Goal: Information Seeking & Learning: Check status

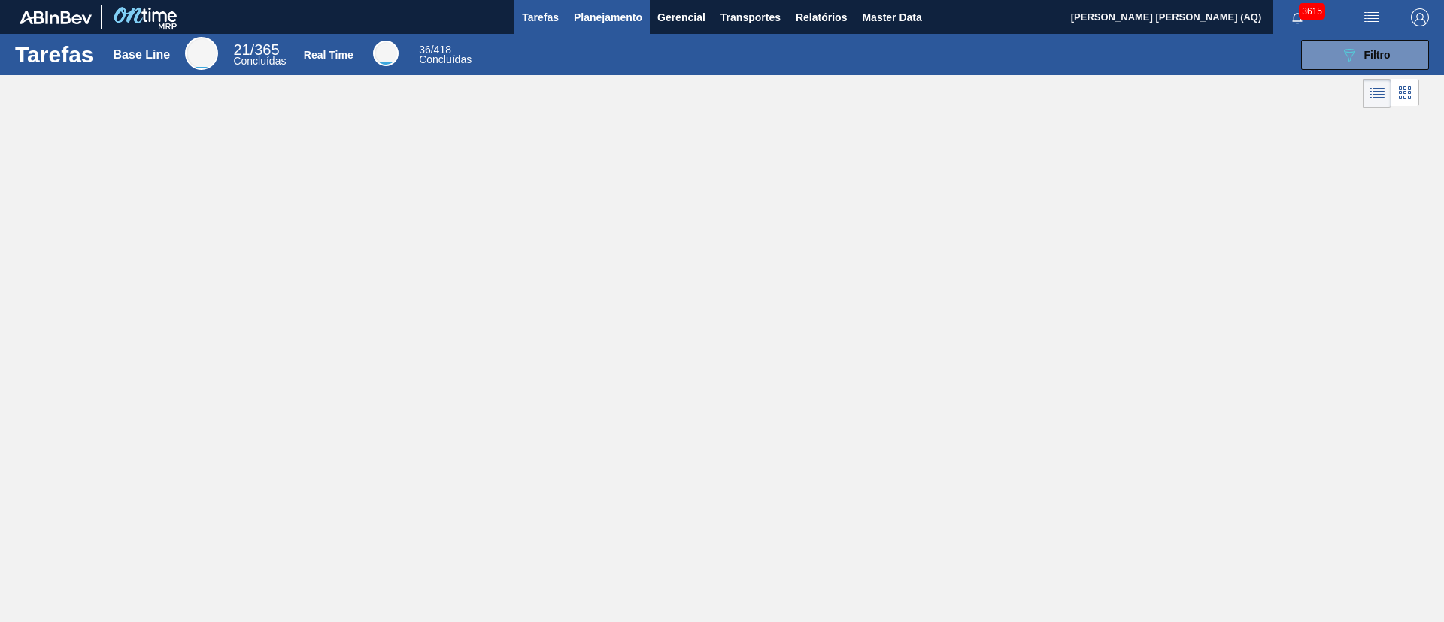
click at [603, 23] on span "Planejamento" at bounding box center [608, 17] width 68 height 18
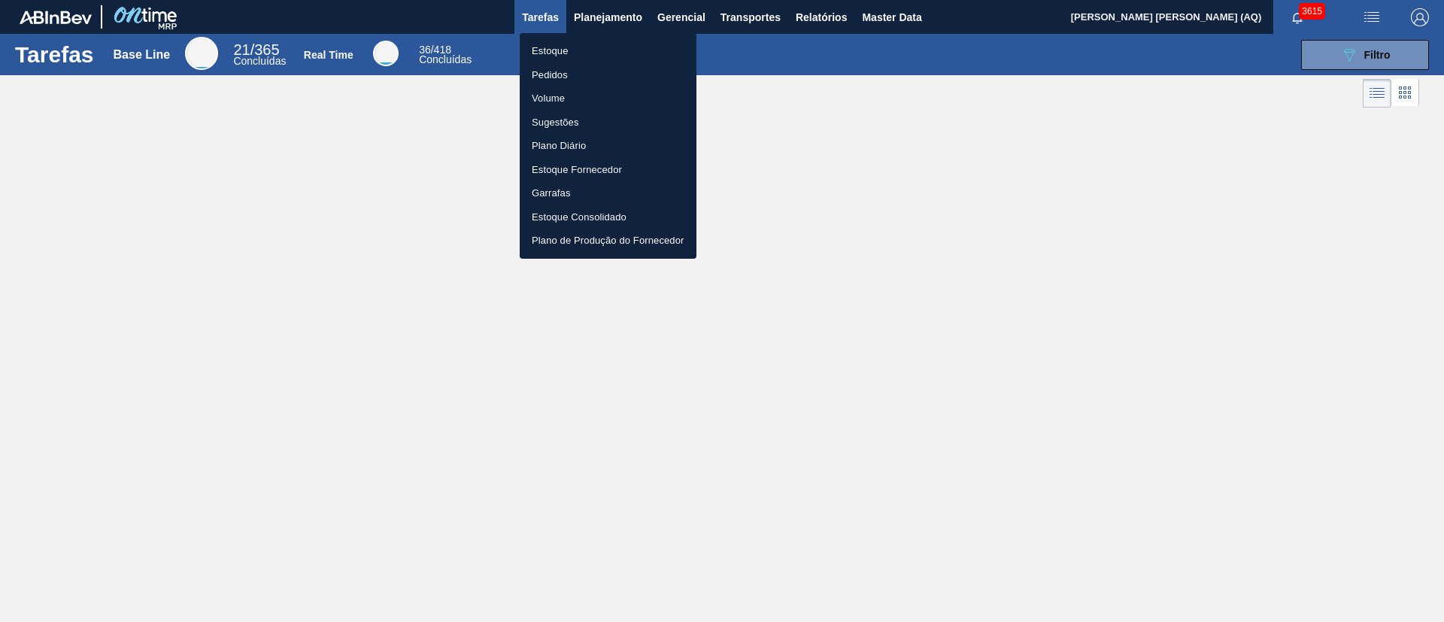
click at [564, 64] on li "Pedidos" at bounding box center [608, 75] width 177 height 24
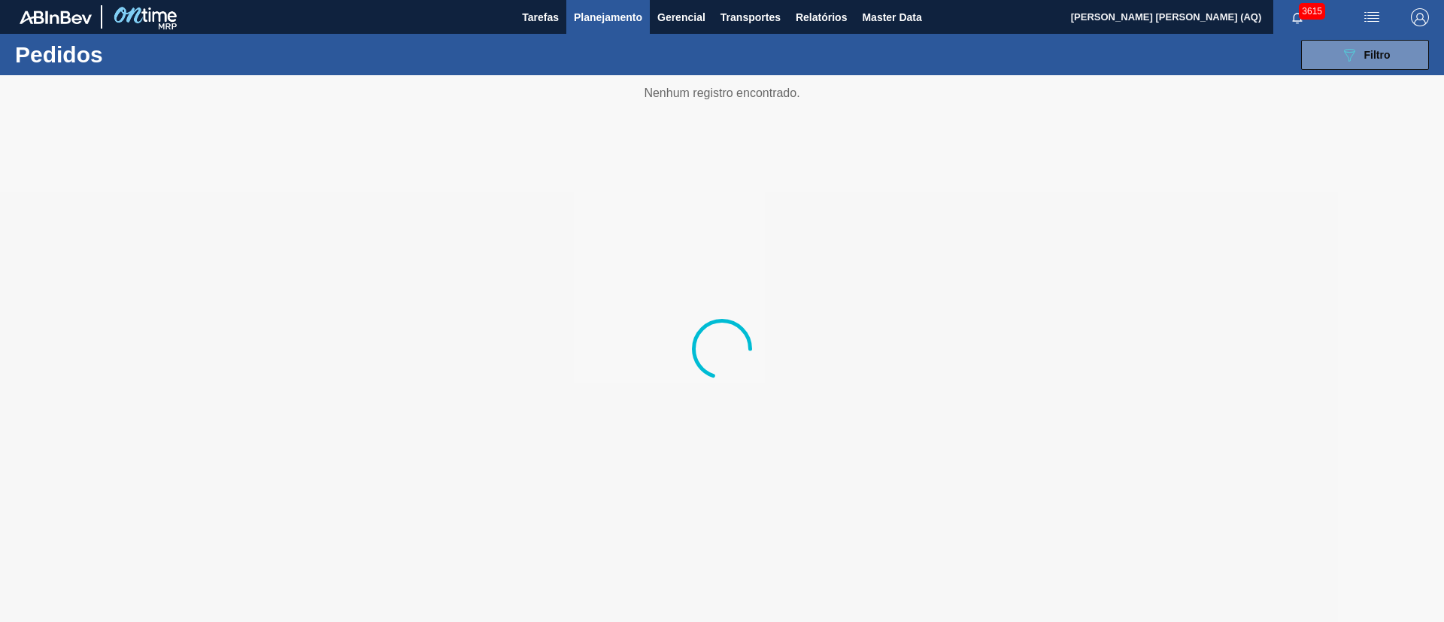
click at [618, 12] on span "Planejamento" at bounding box center [608, 17] width 68 height 18
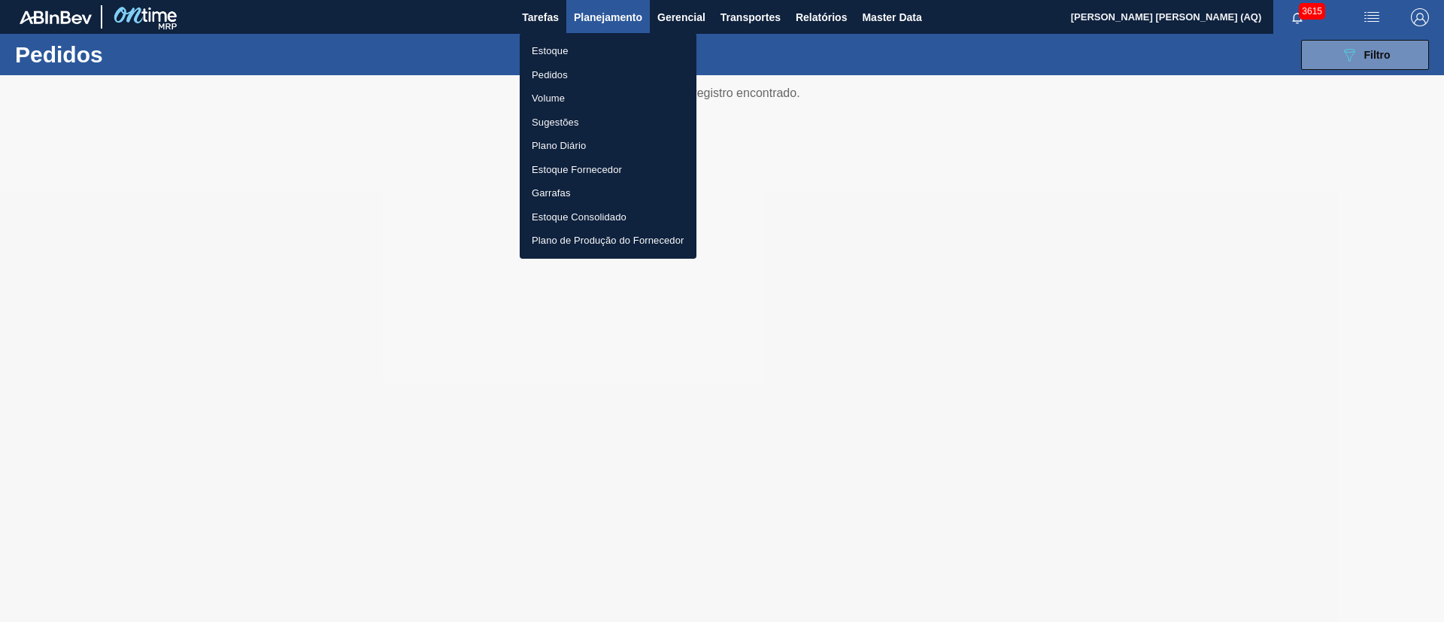
click at [563, 50] on li "Estoque" at bounding box center [608, 51] width 177 height 24
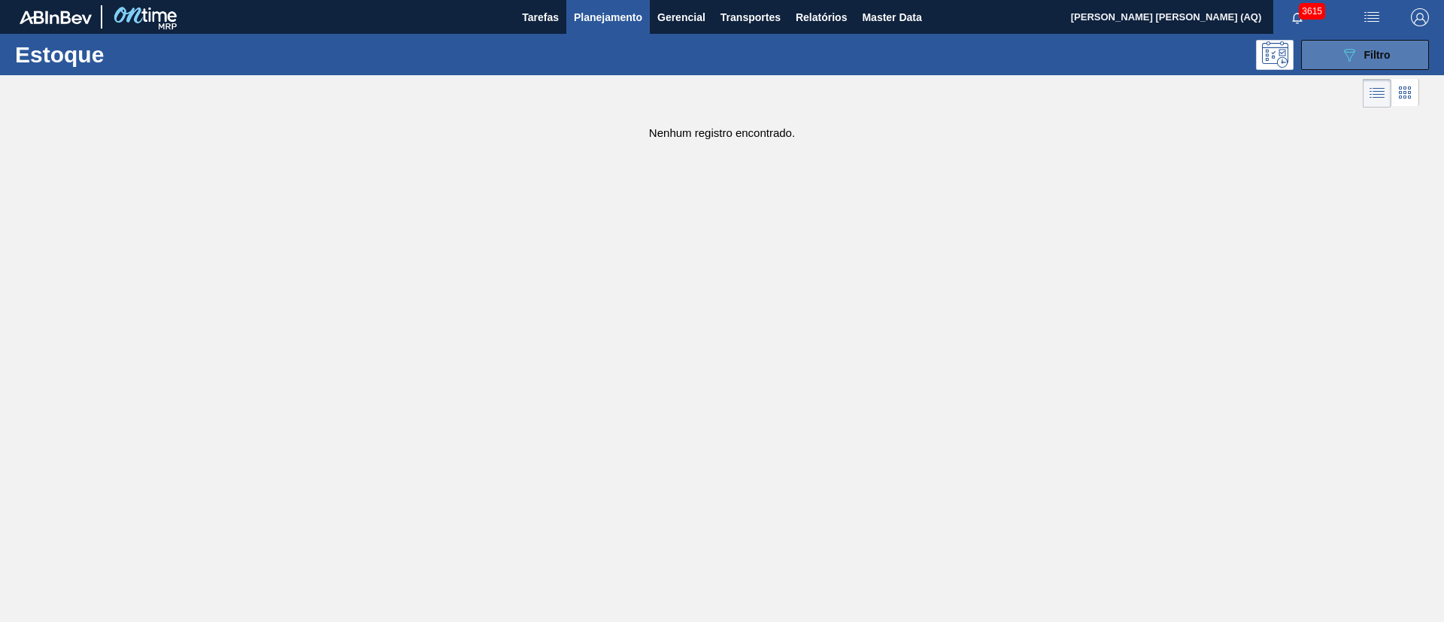
click at [1353, 42] on button "089F7B8B-B2A5-4AFE-B5C0-19BA573D28AC Filtro" at bounding box center [1365, 55] width 128 height 30
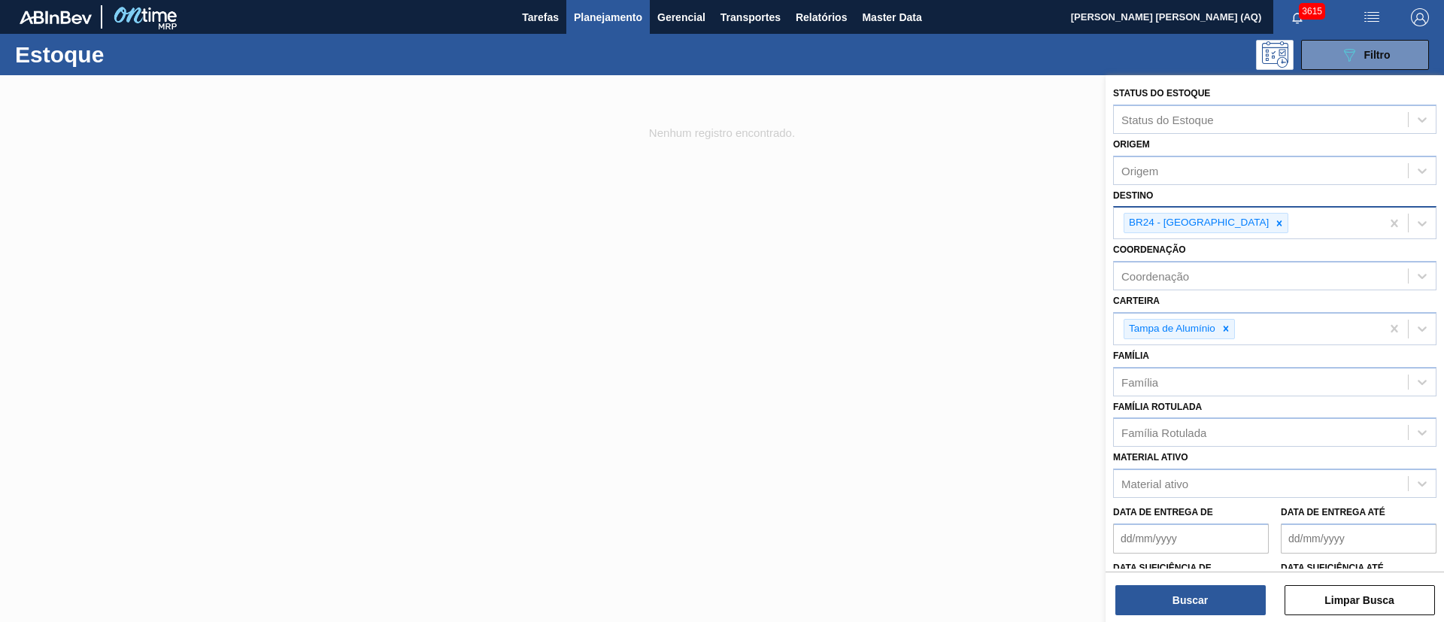
click at [1274, 220] on icon at bounding box center [1279, 223] width 11 height 11
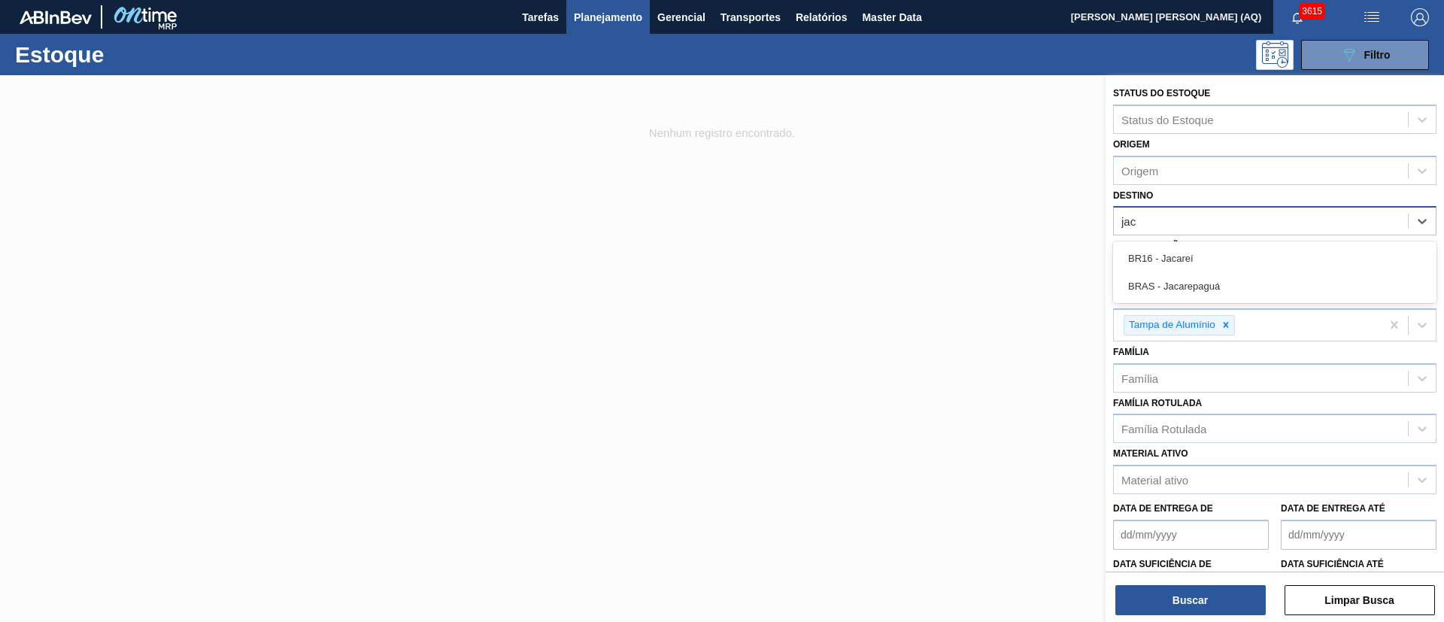
type input "jaca"
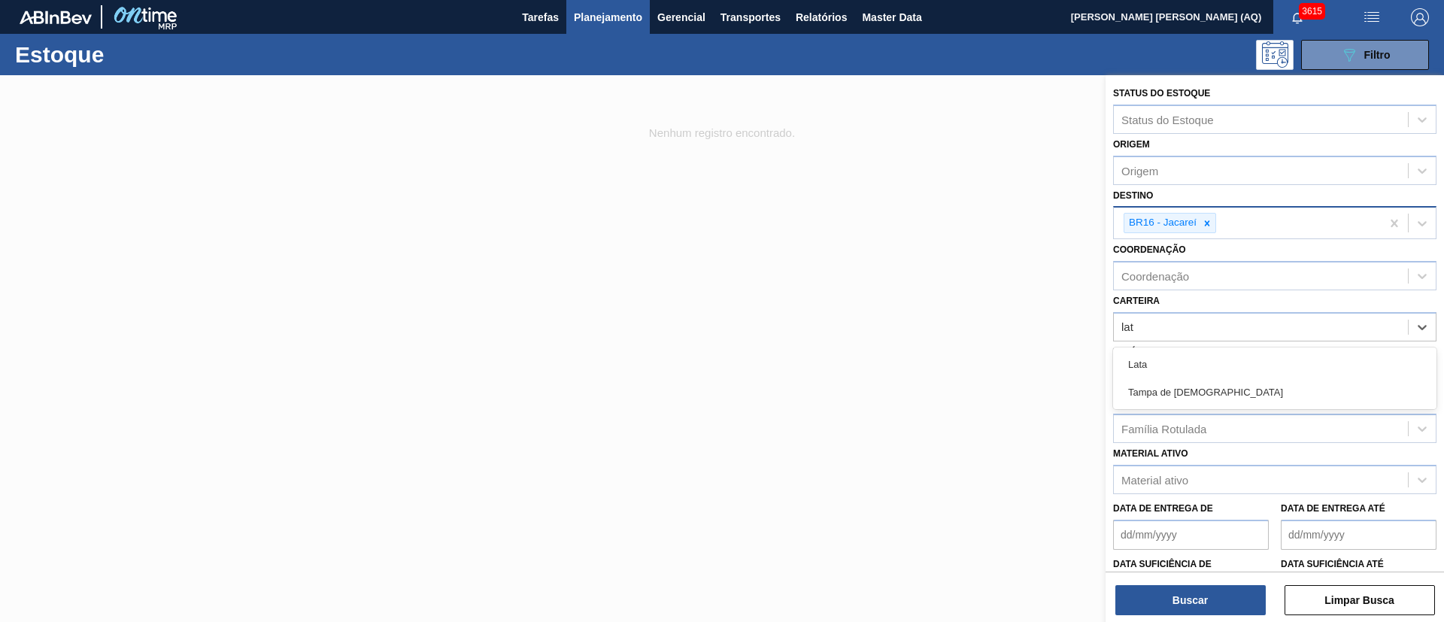
type input "lata"
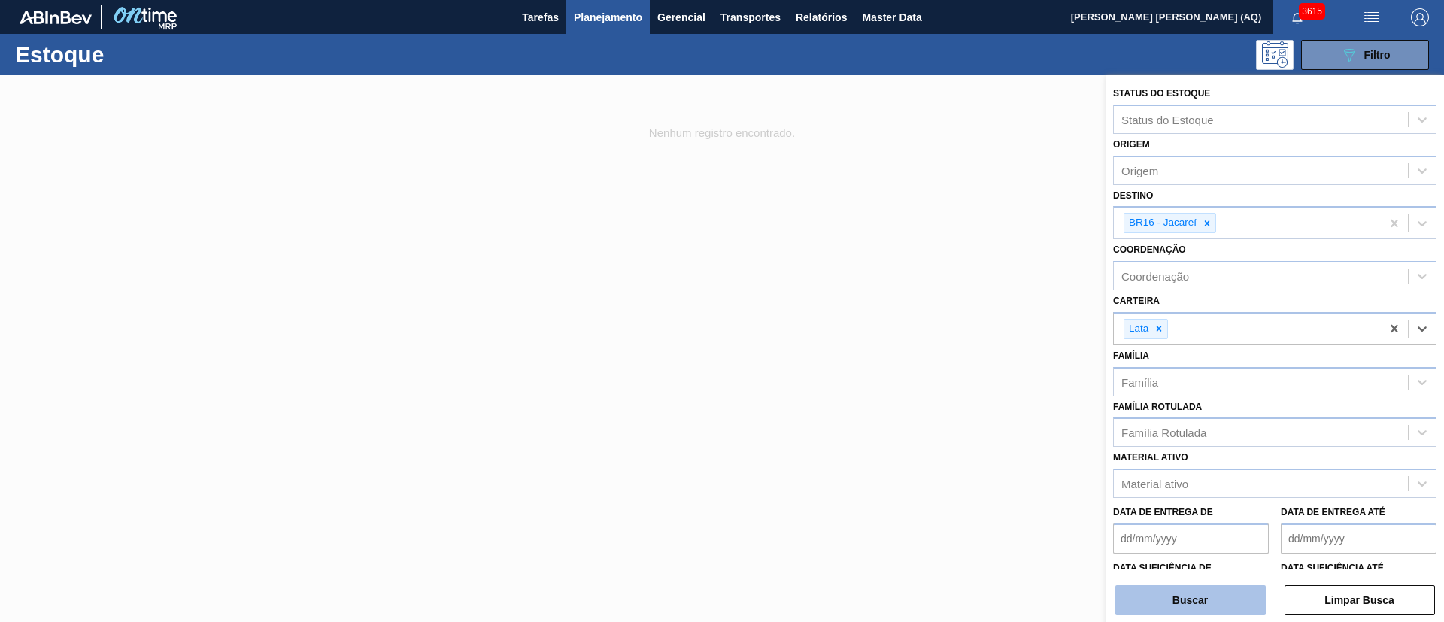
click at [1207, 593] on button "Buscar" at bounding box center [1191, 600] width 150 height 30
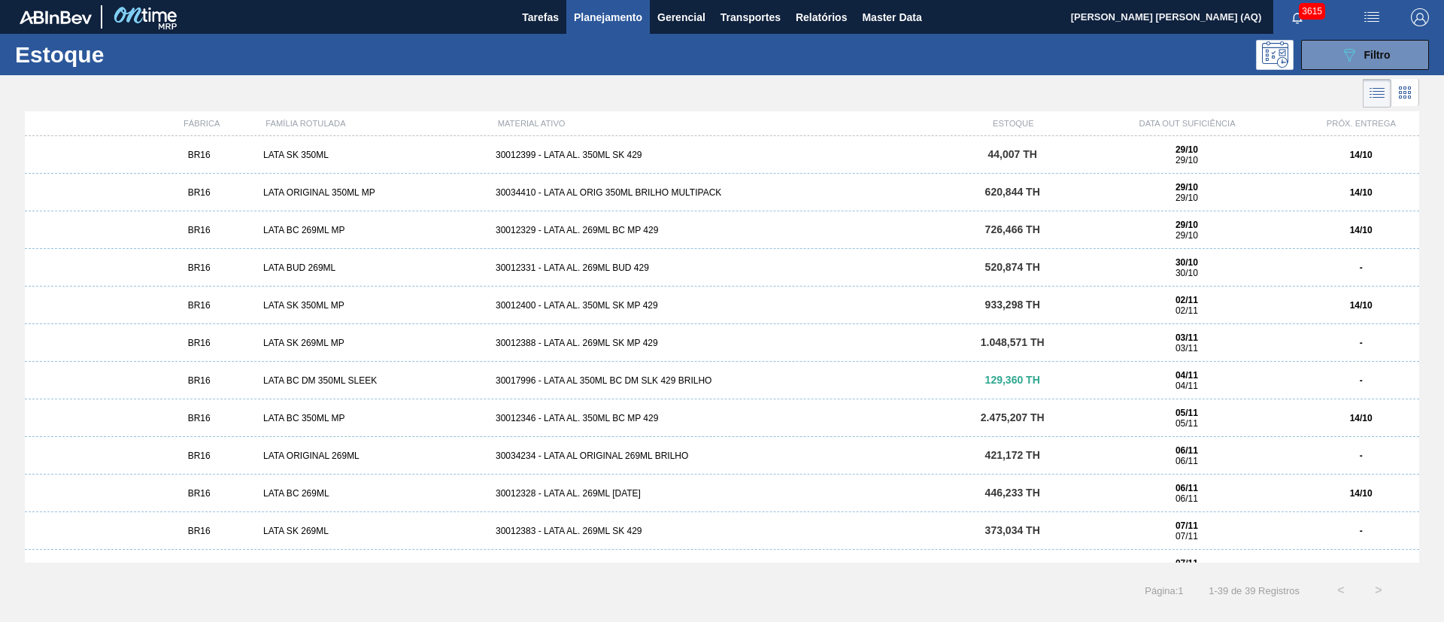
scroll to position [339, 0]
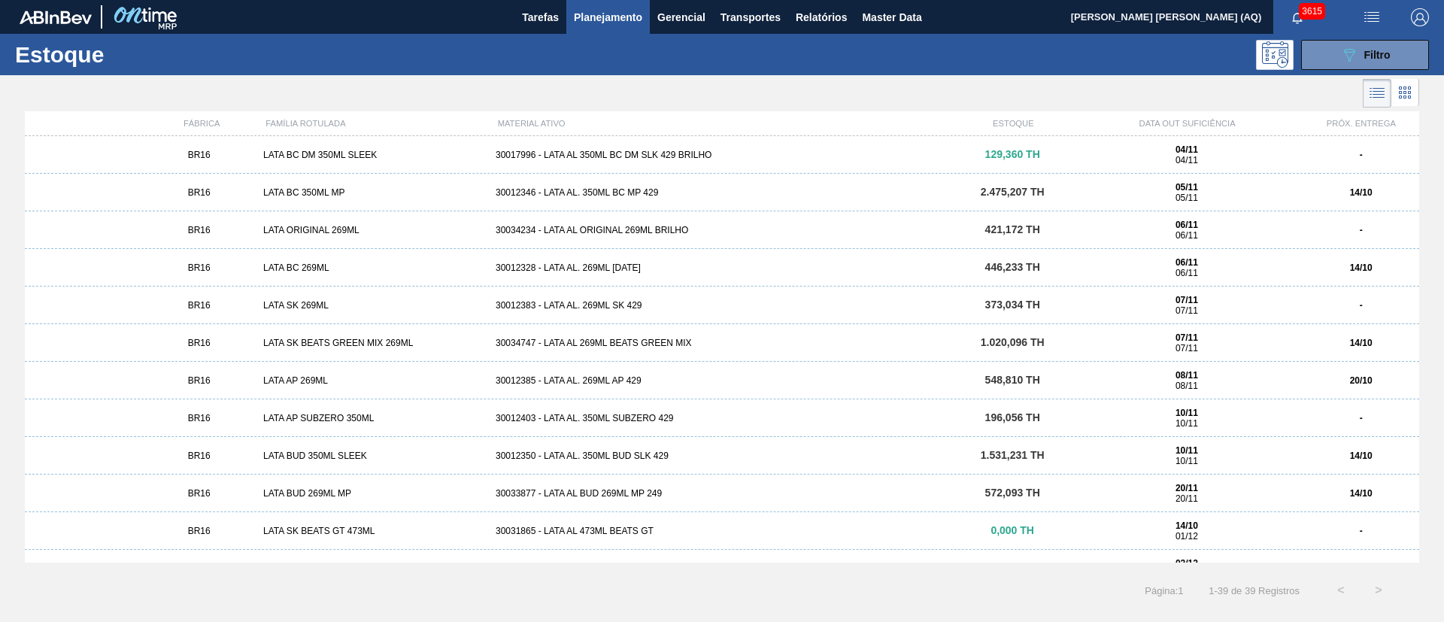
click at [659, 453] on div "30012350 - LATA AL. 350ML BUD SLK 429" at bounding box center [722, 456] width 465 height 11
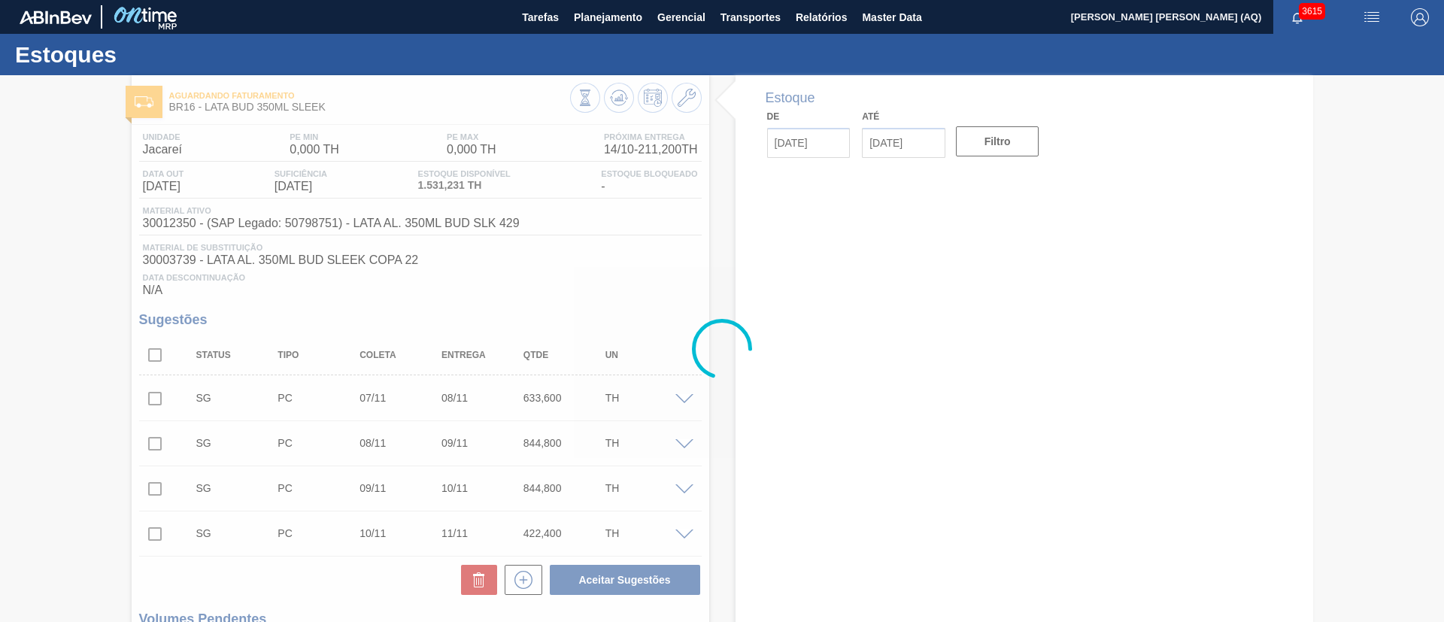
type input "[DATE]"
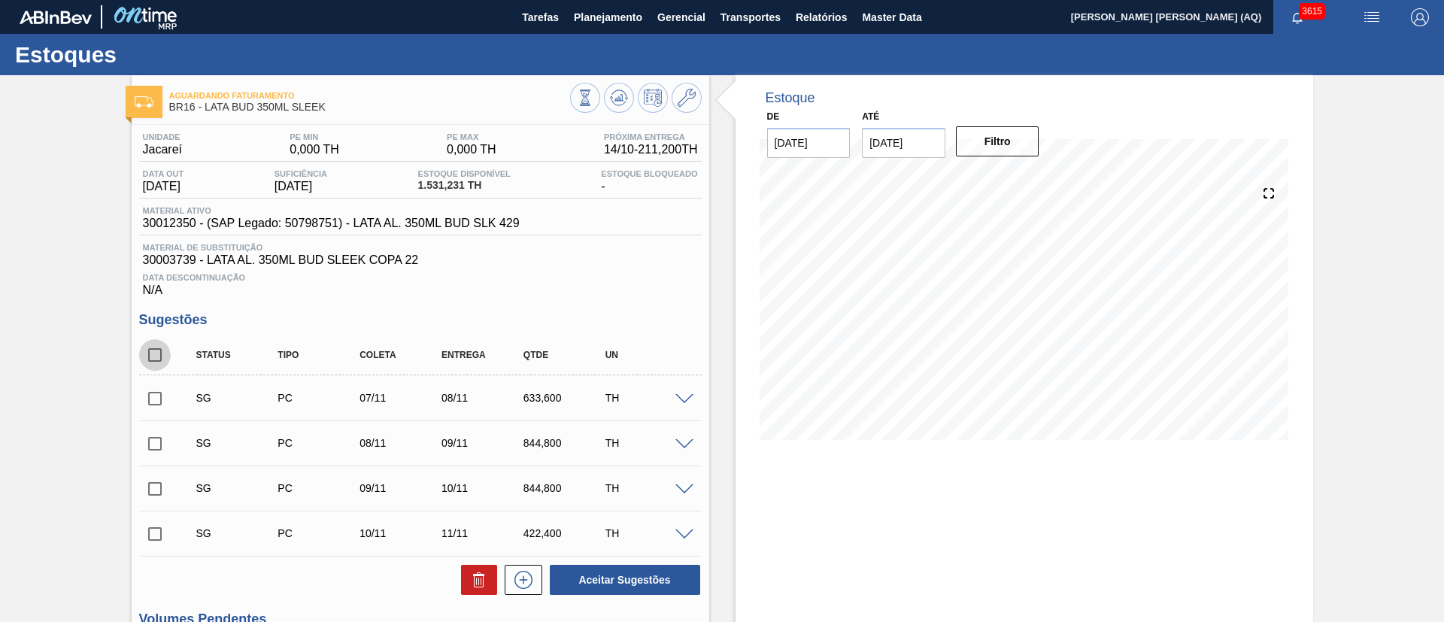
click at [147, 356] on input "checkbox" at bounding box center [155, 355] width 32 height 32
checkbox input "true"
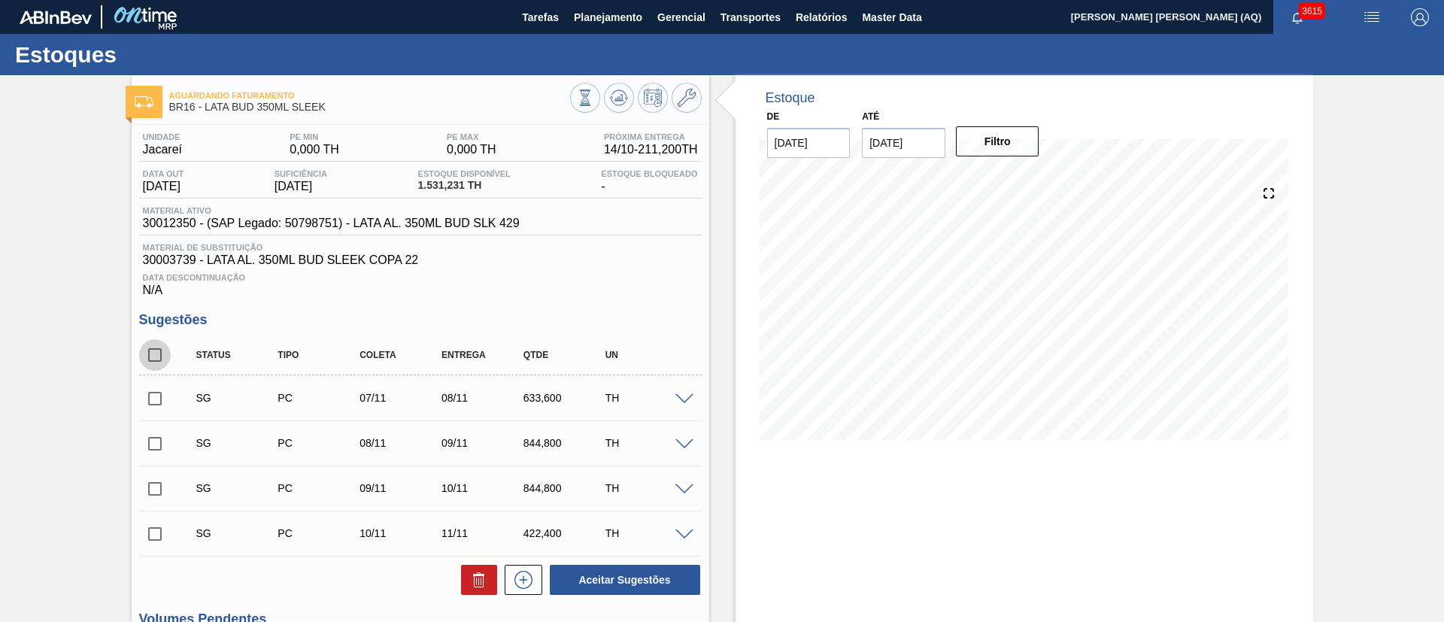
checkbox input "true"
click at [470, 583] on icon at bounding box center [479, 580] width 18 height 18
checkbox input "false"
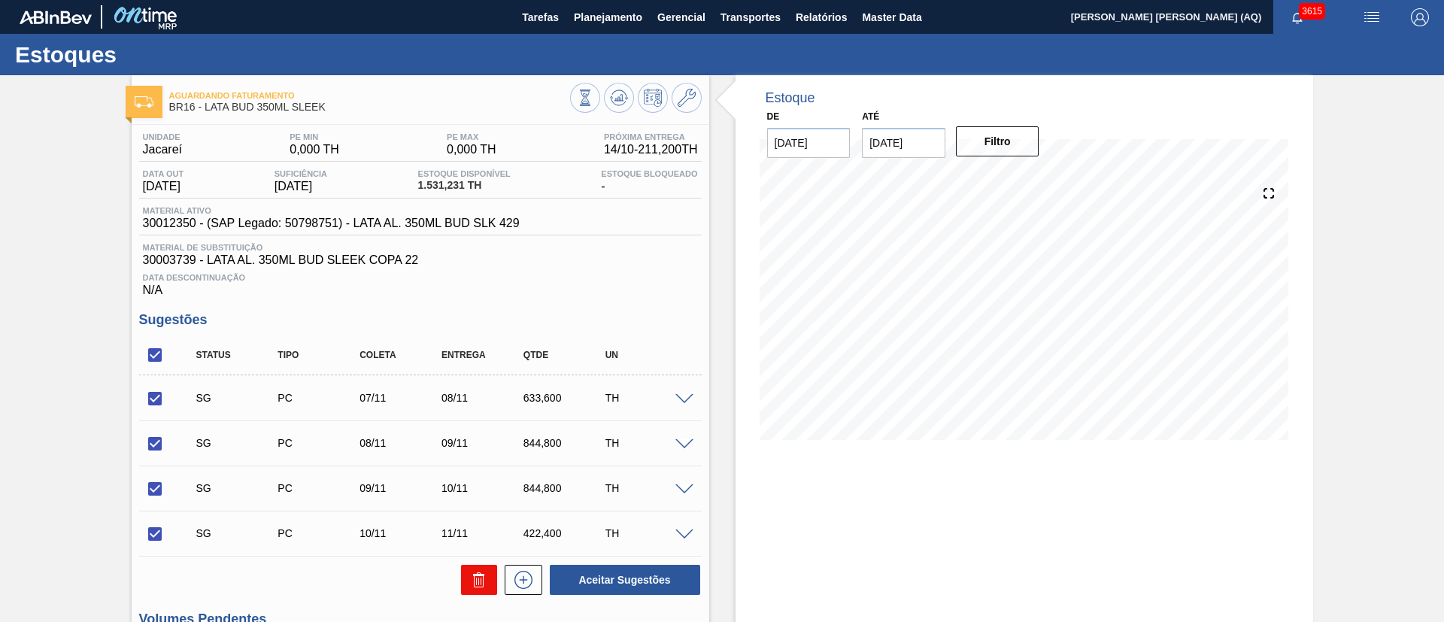
checkbox input "false"
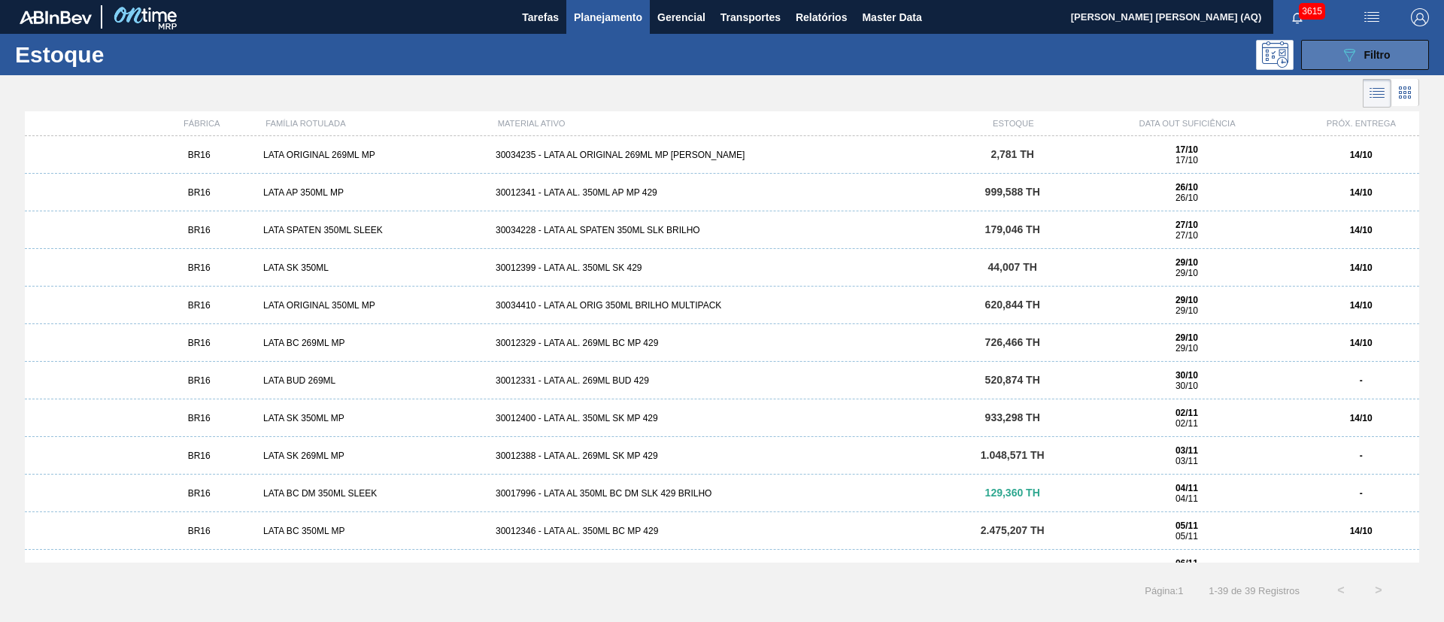
click at [1327, 61] on button "089F7B8B-B2A5-4AFE-B5C0-19BA573D28AC Filtro" at bounding box center [1365, 55] width 128 height 30
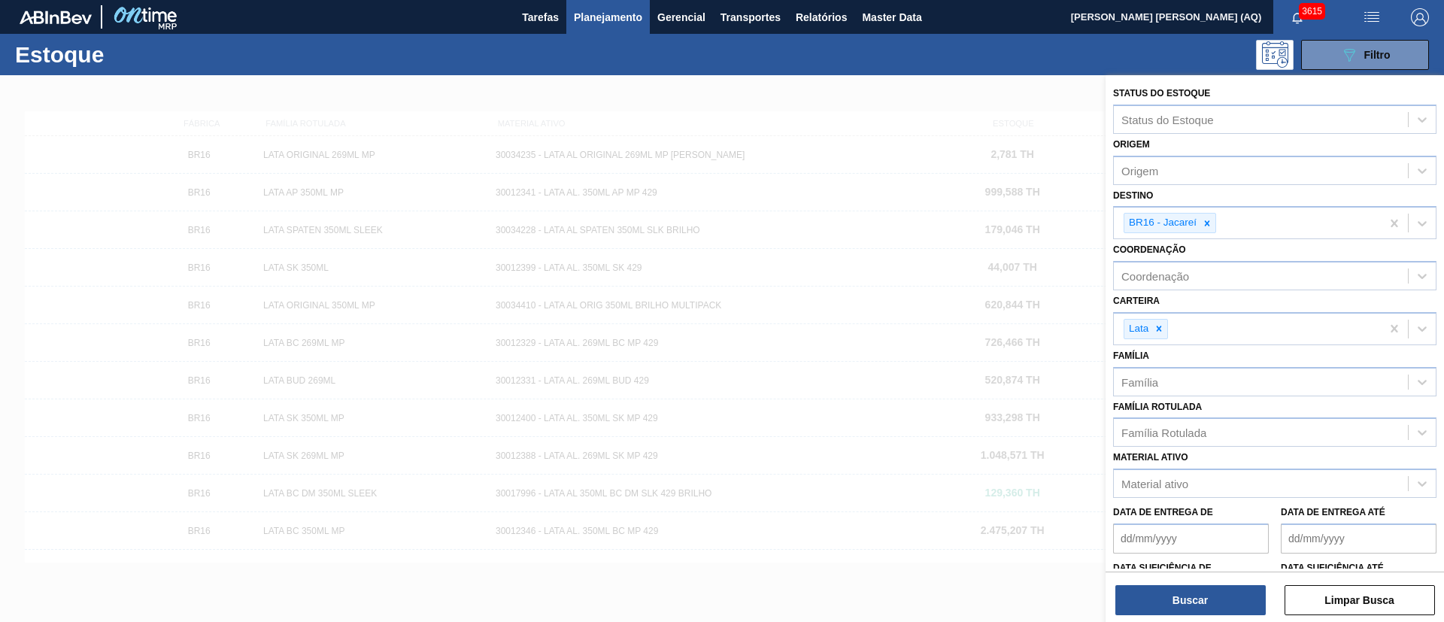
click at [624, 17] on span "Planejamento" at bounding box center [608, 17] width 68 height 18
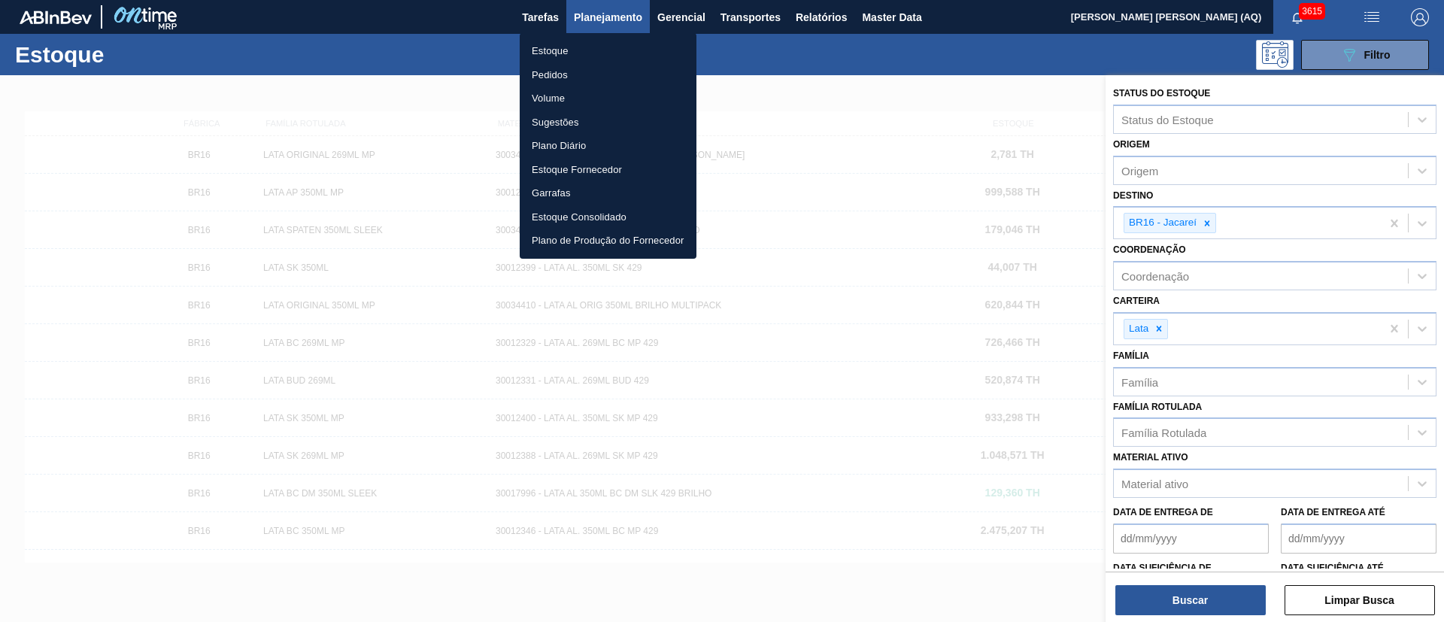
click at [571, 70] on li "Pedidos" at bounding box center [608, 75] width 177 height 24
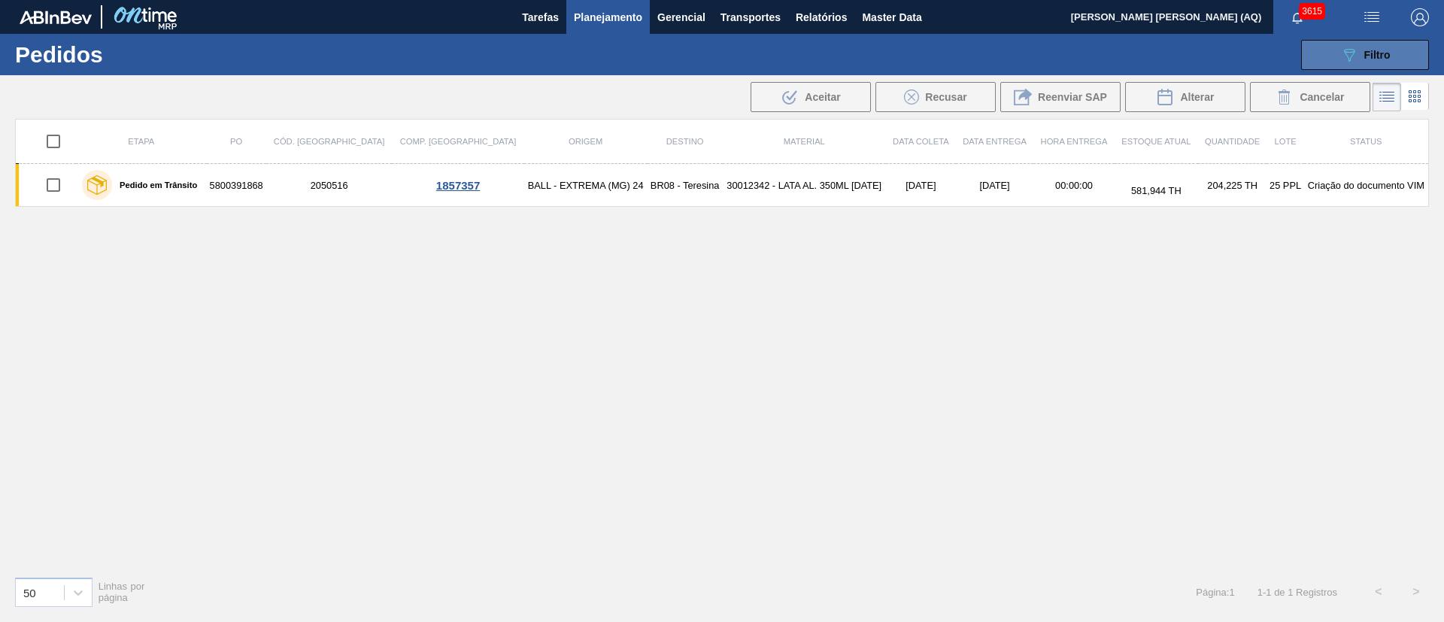
click at [1325, 58] on button "089F7B8B-B2A5-4AFE-B5C0-19BA573D28AC Filtro" at bounding box center [1365, 55] width 128 height 30
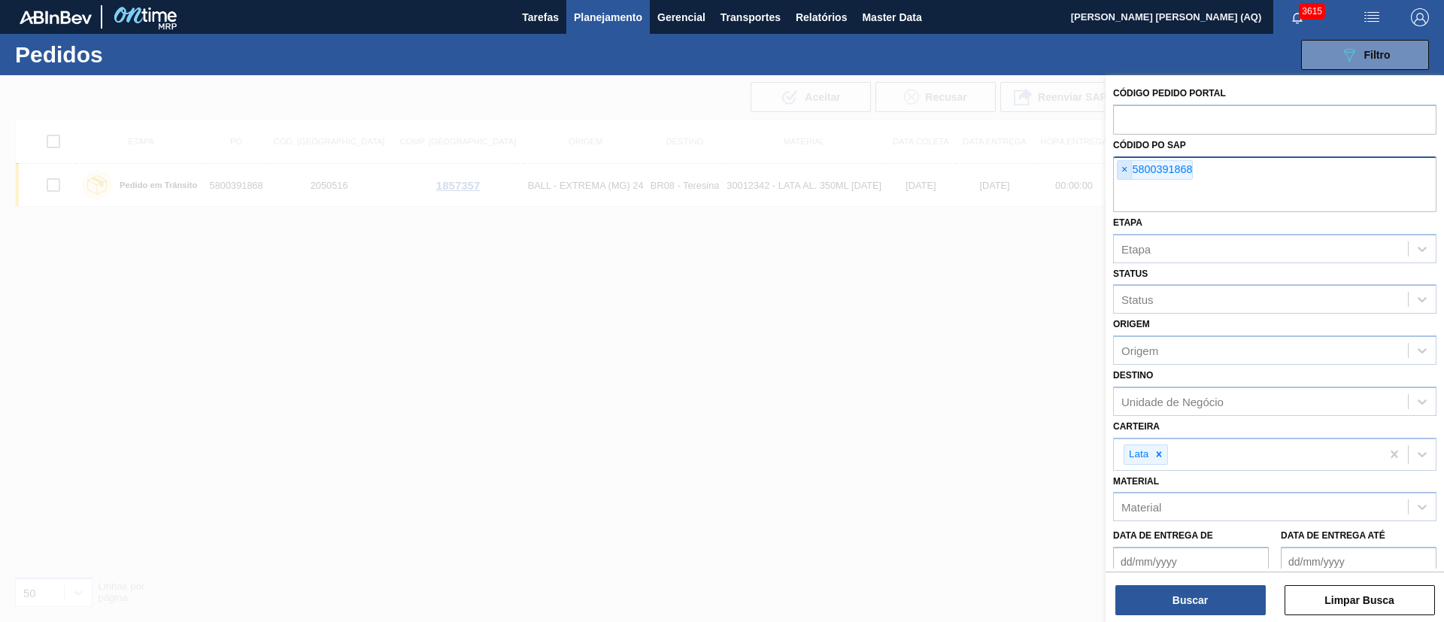
click at [1130, 171] on span "×" at bounding box center [1125, 170] width 14 height 18
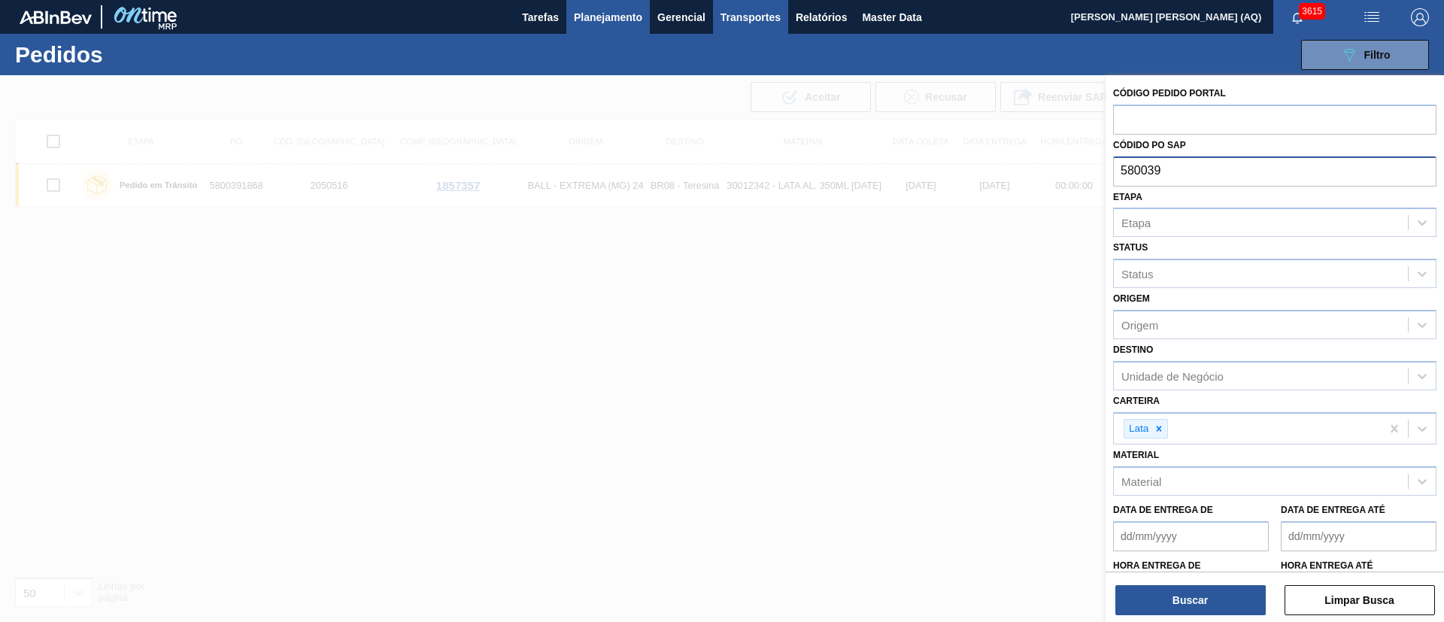
type input "580039"
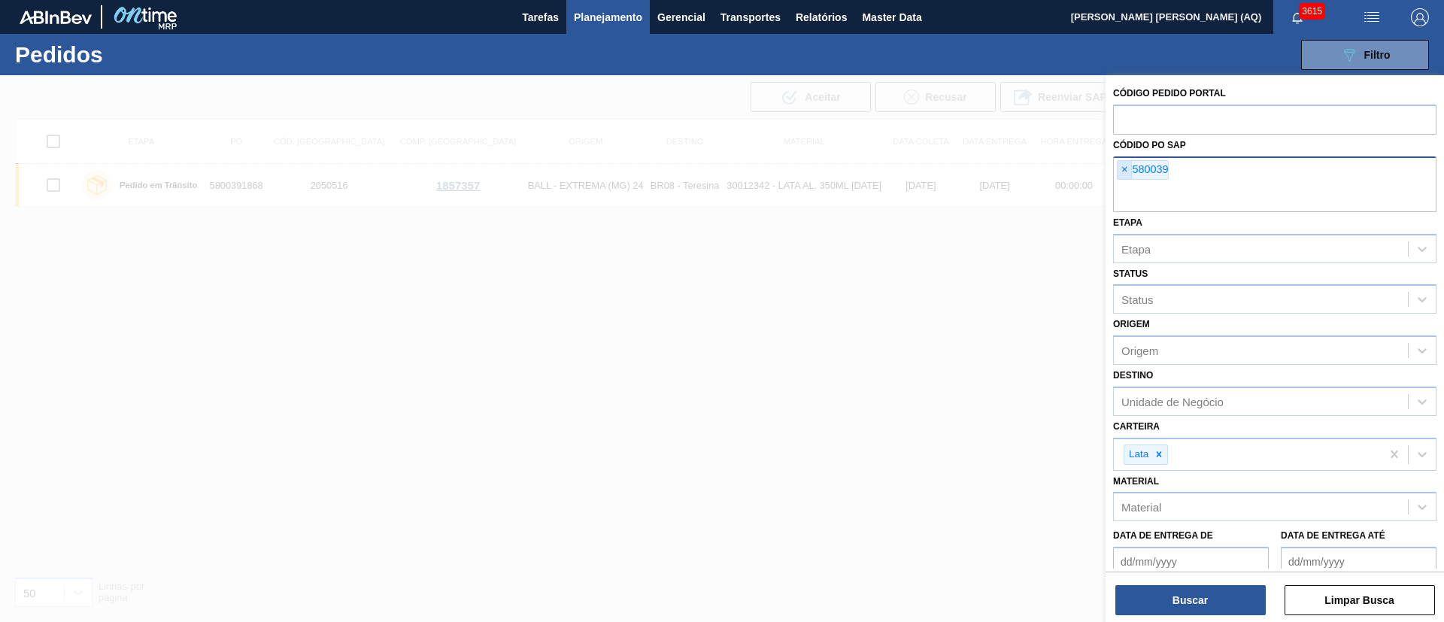
click at [1118, 166] on span "×" at bounding box center [1125, 170] width 14 height 18
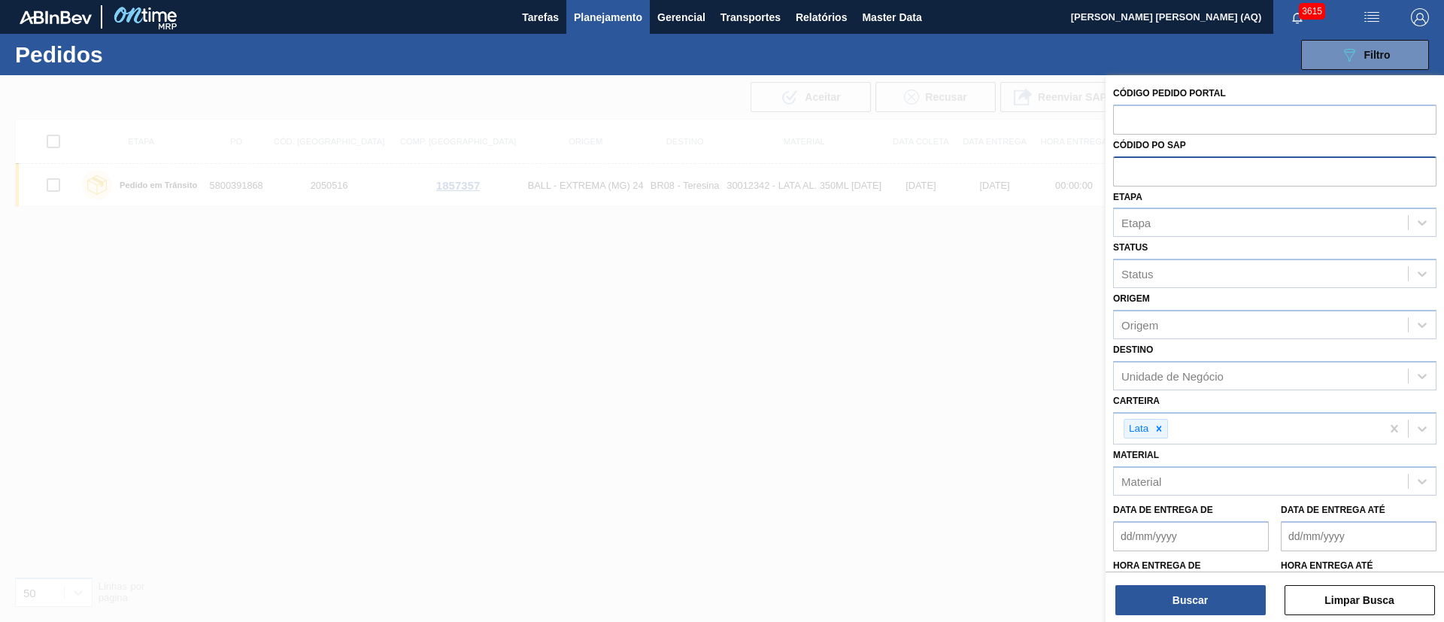
click at [1026, 342] on div at bounding box center [722, 386] width 1444 height 622
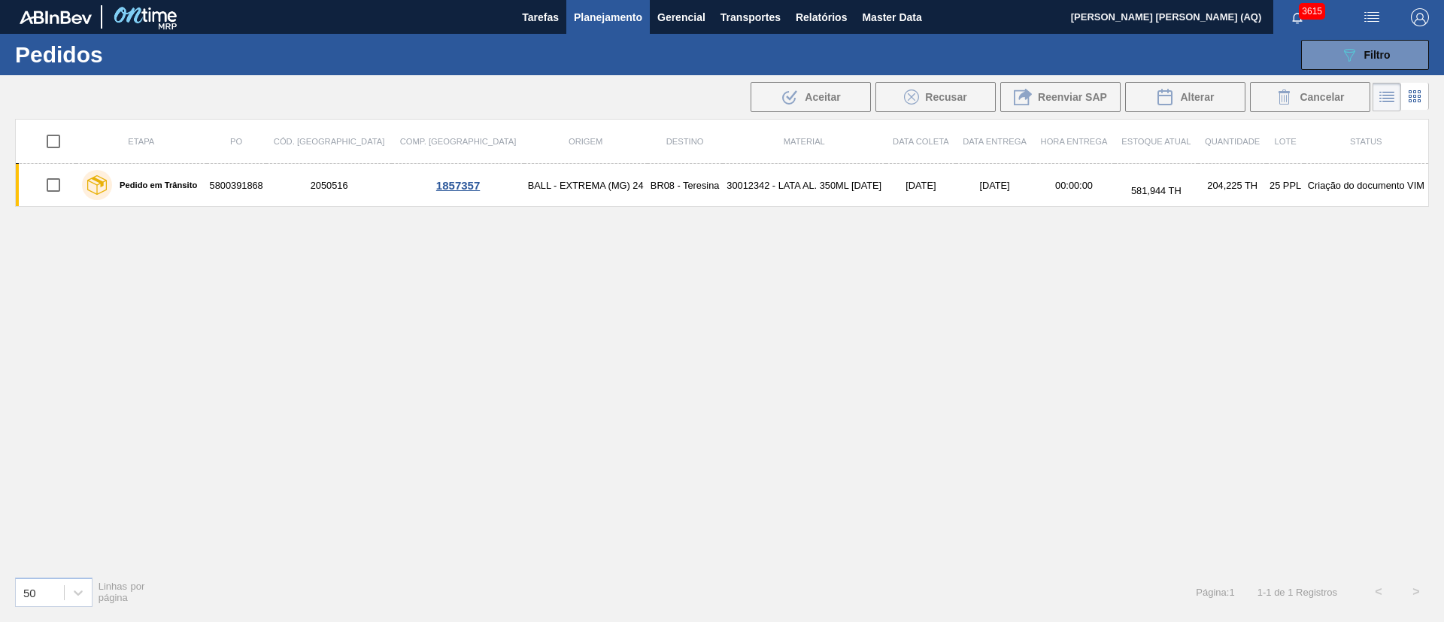
click at [616, 23] on button "Planejamento" at bounding box center [607, 17] width 83 height 34
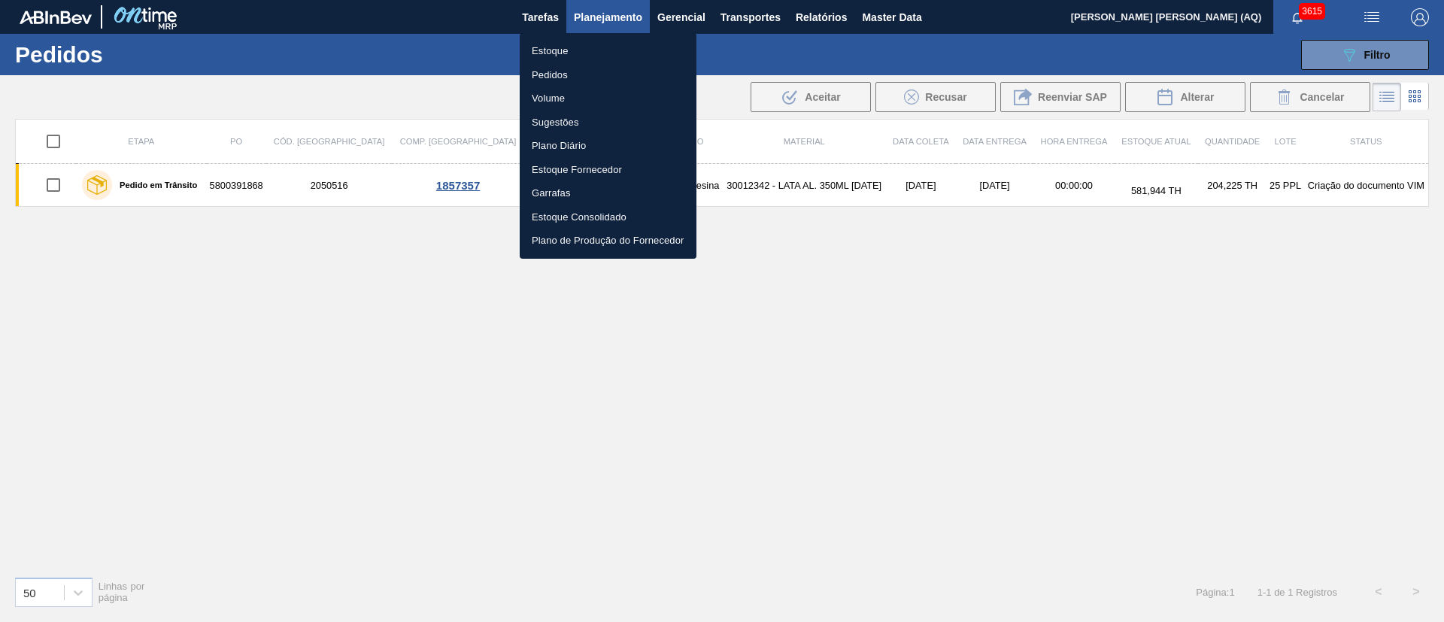
click at [556, 52] on li "Estoque" at bounding box center [608, 51] width 177 height 24
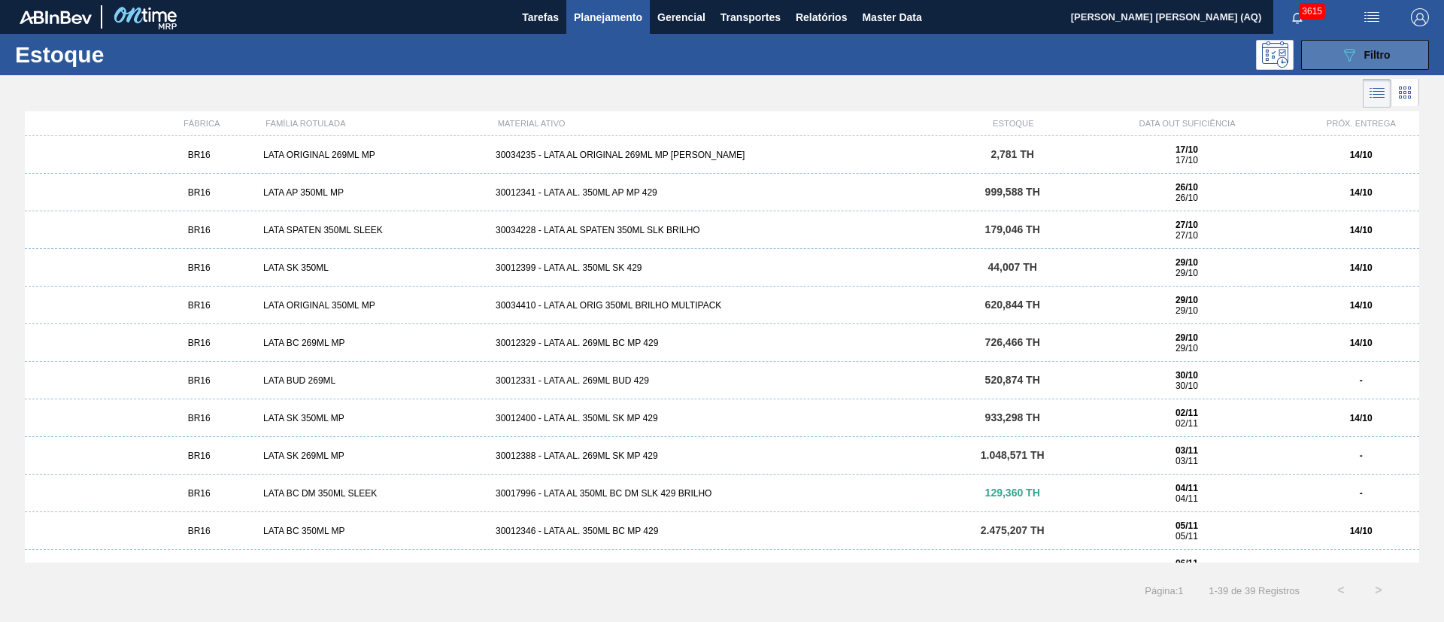
click at [1331, 64] on button "089F7B8B-B2A5-4AFE-B5C0-19BA573D28AC Filtro" at bounding box center [1365, 55] width 128 height 30
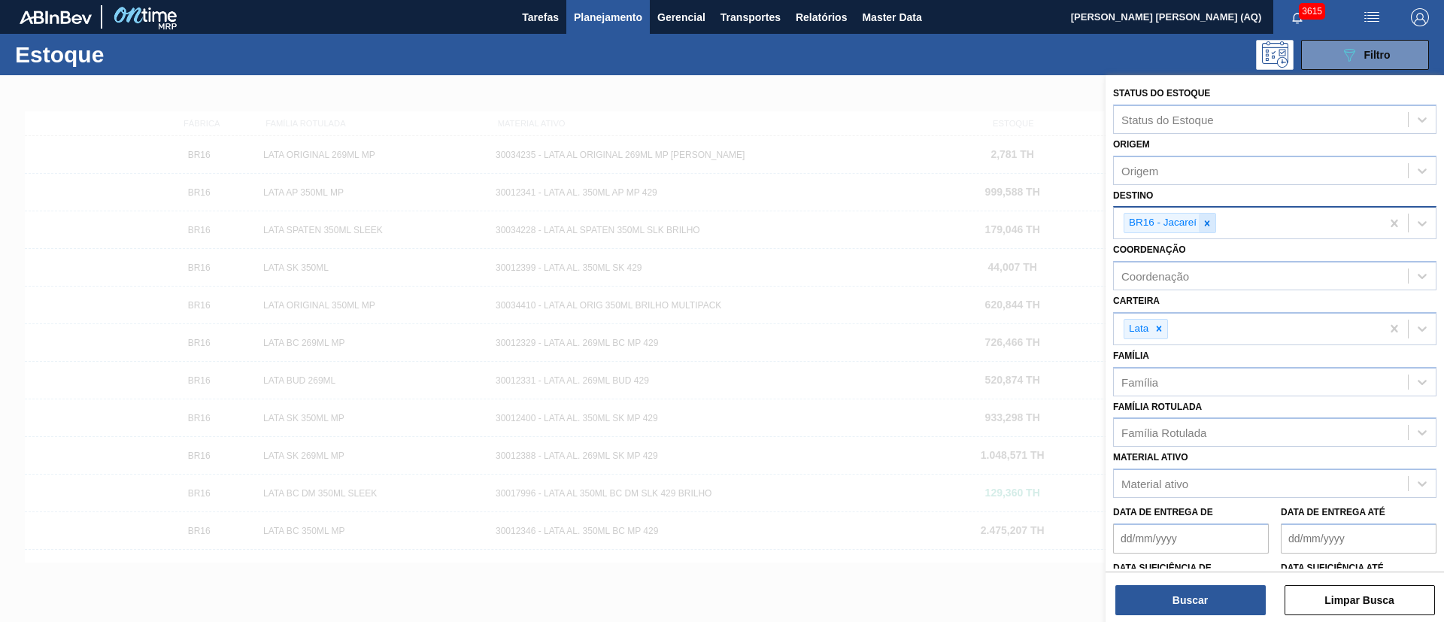
click at [1207, 224] on icon at bounding box center [1207, 222] width 5 height 5
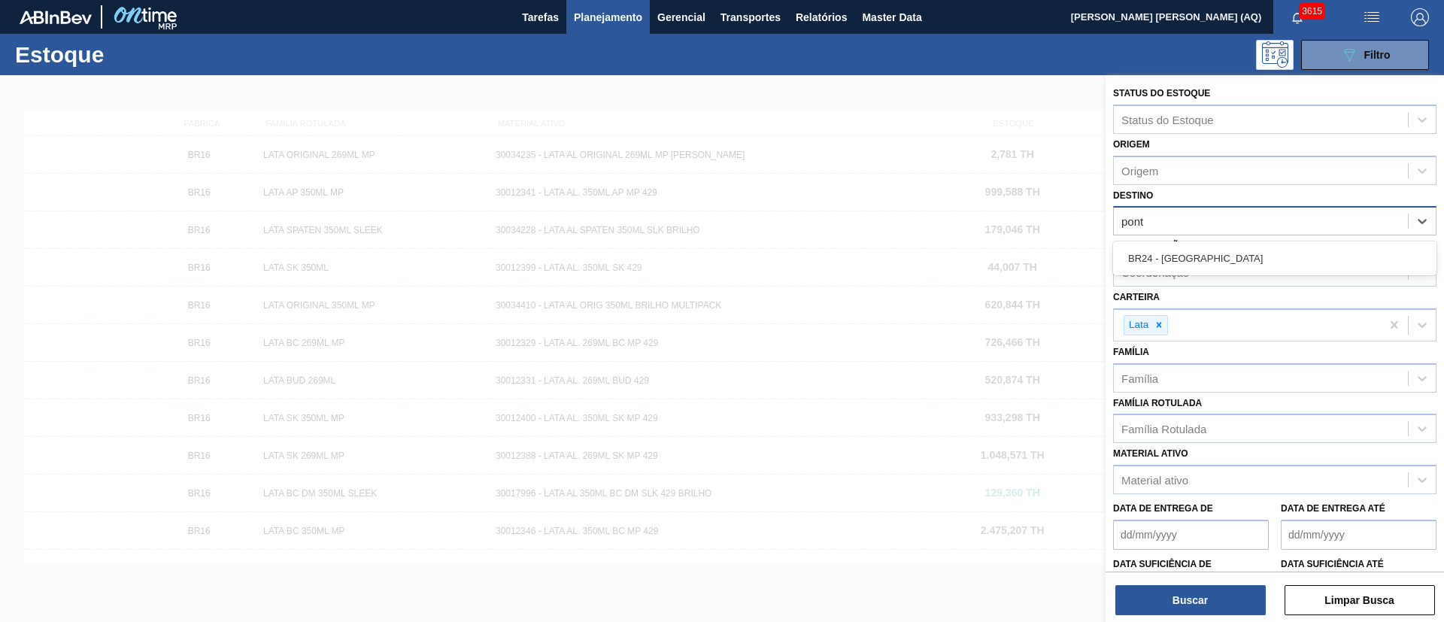
type input "ponta"
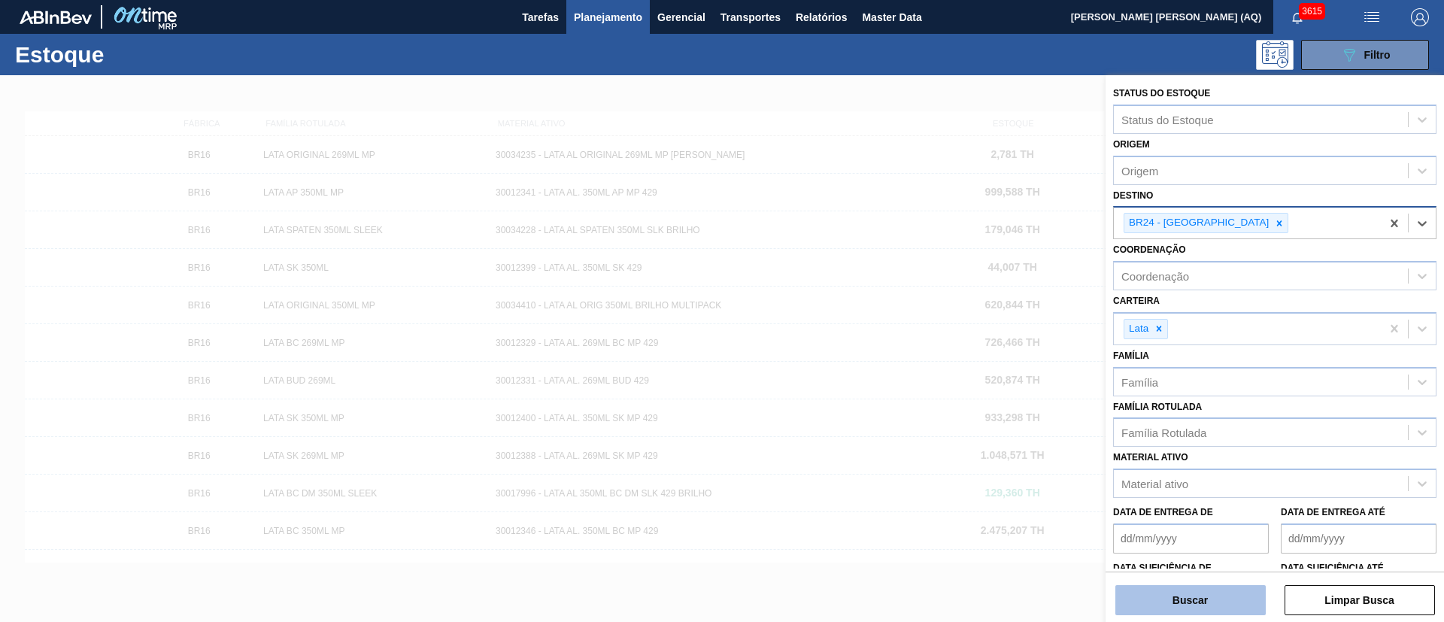
click at [1183, 602] on button "Buscar" at bounding box center [1191, 600] width 150 height 30
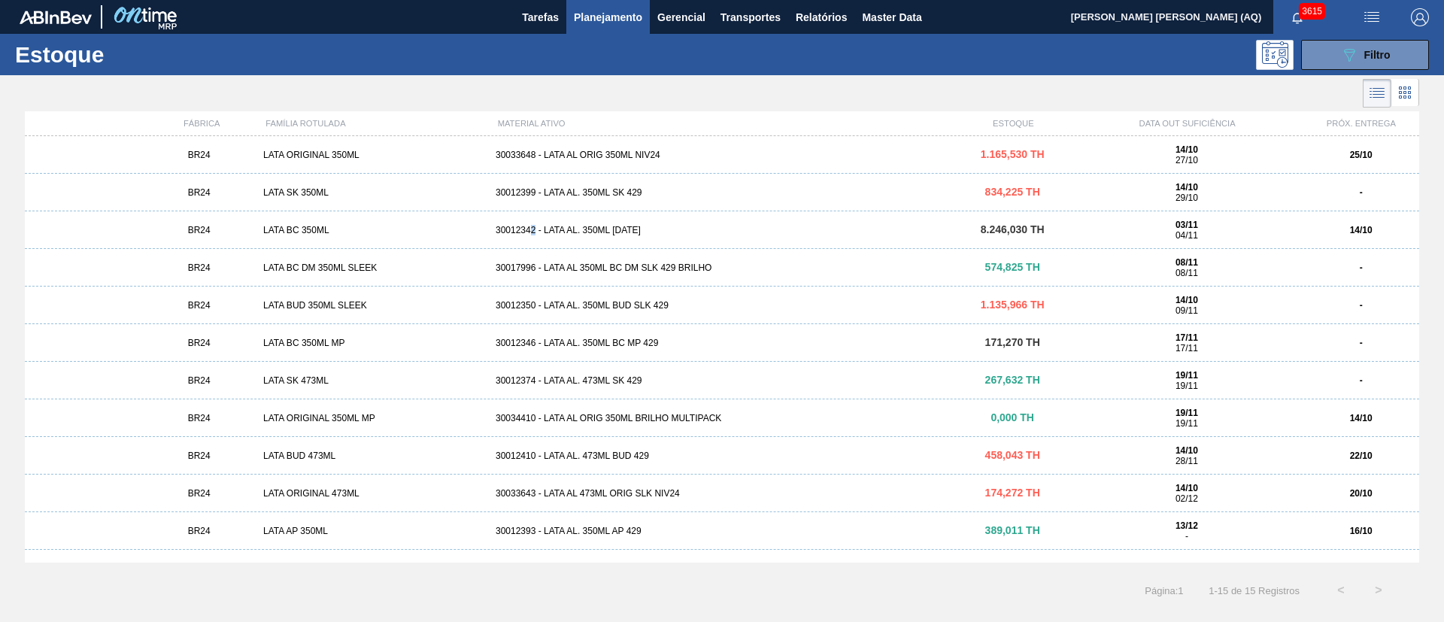
click at [533, 218] on div "BR24 LATA BC 350ML 30012342 - LATA AL. 350ML [DATE] 8.246,030 TH 03/11 04/11 14…" at bounding box center [722, 230] width 1395 height 38
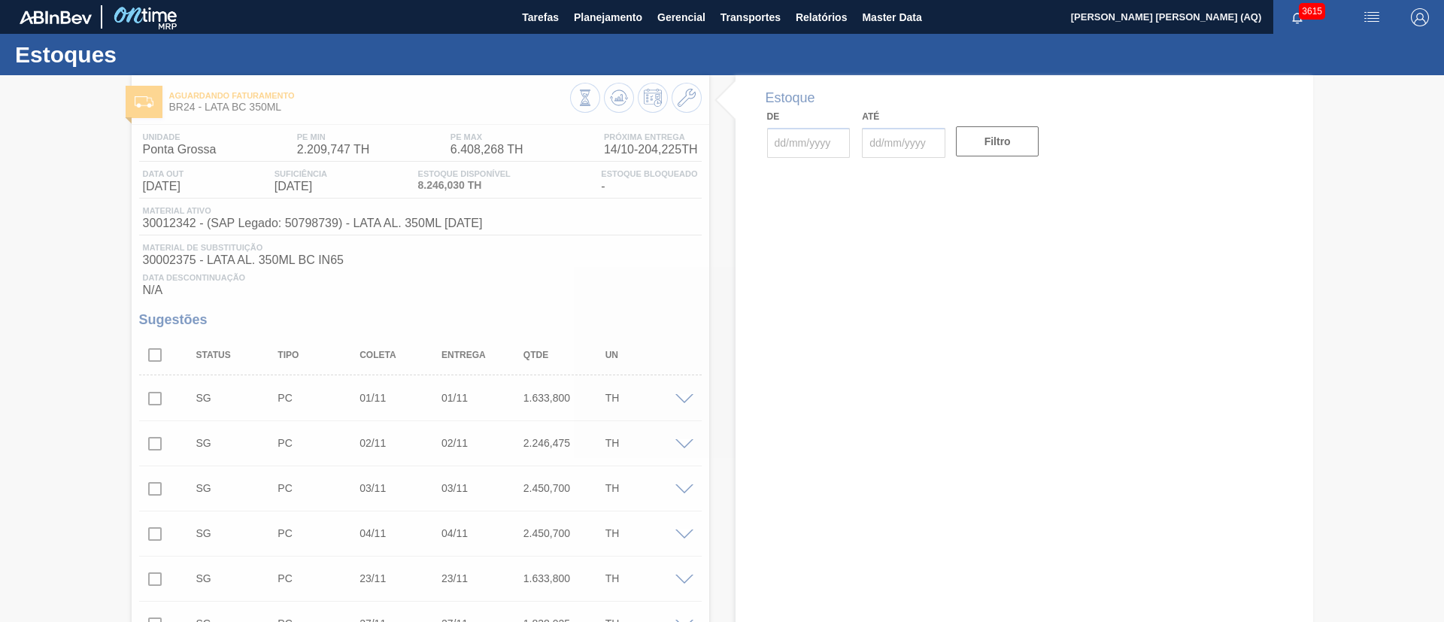
type input "[DATE]"
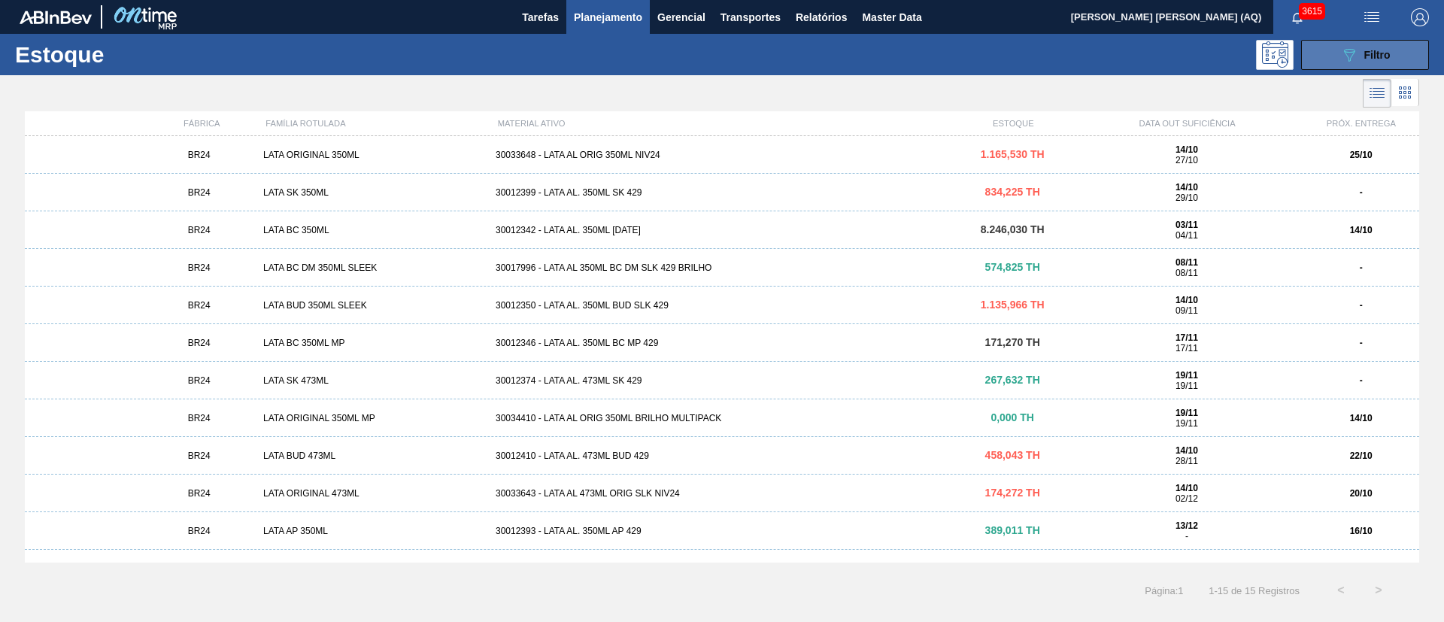
click at [1376, 52] on span "Filtro" at bounding box center [1378, 55] width 26 height 12
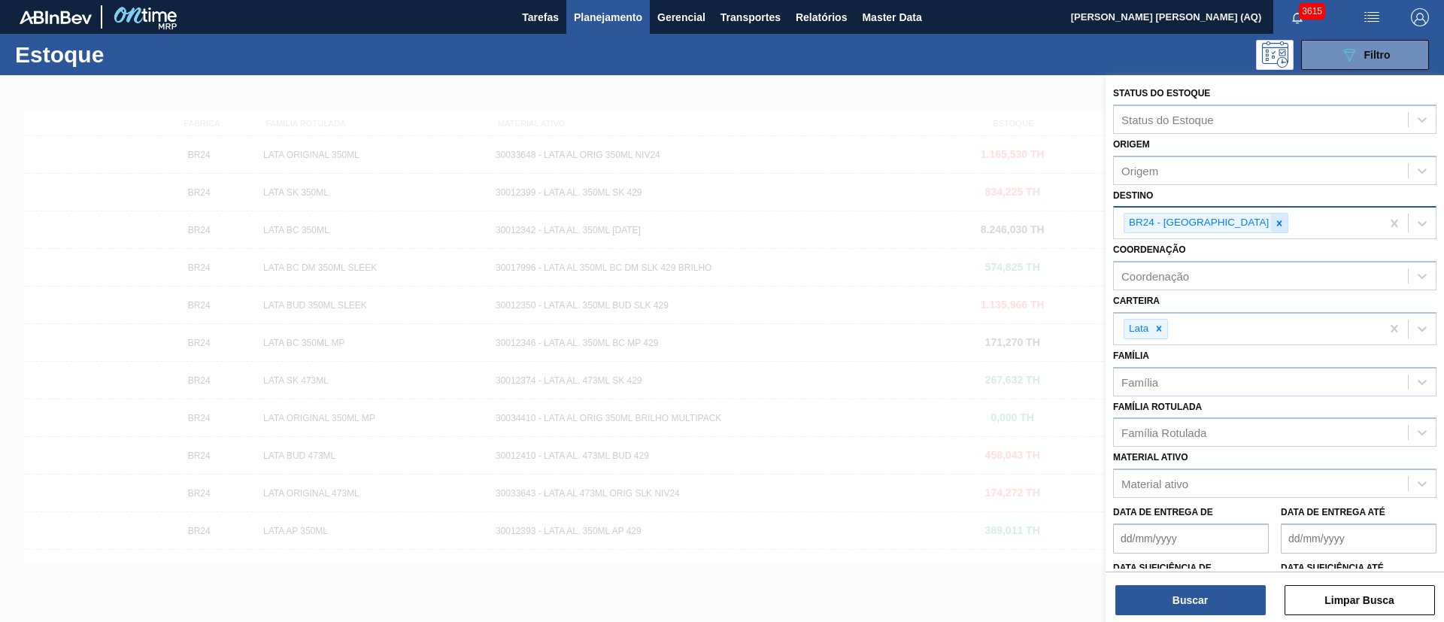
click at [1271, 224] on div at bounding box center [1279, 223] width 17 height 19
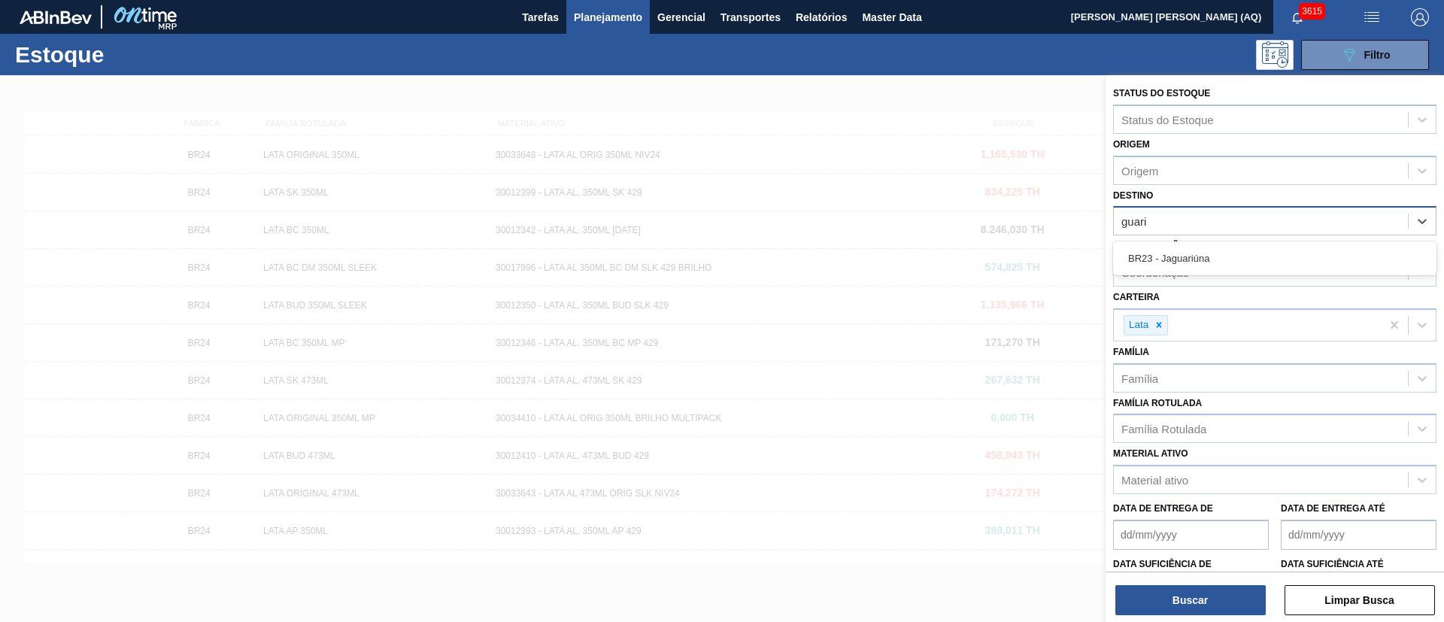
type input "guar"
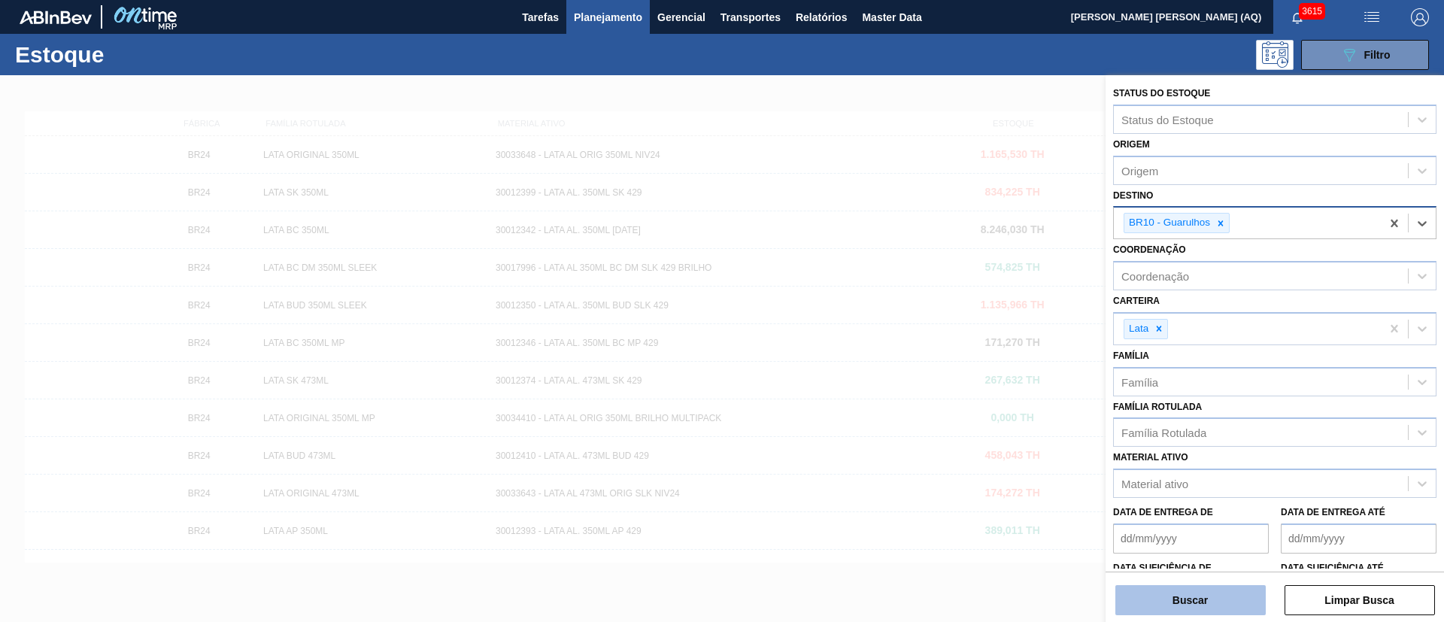
click at [1250, 603] on button "Buscar" at bounding box center [1191, 600] width 150 height 30
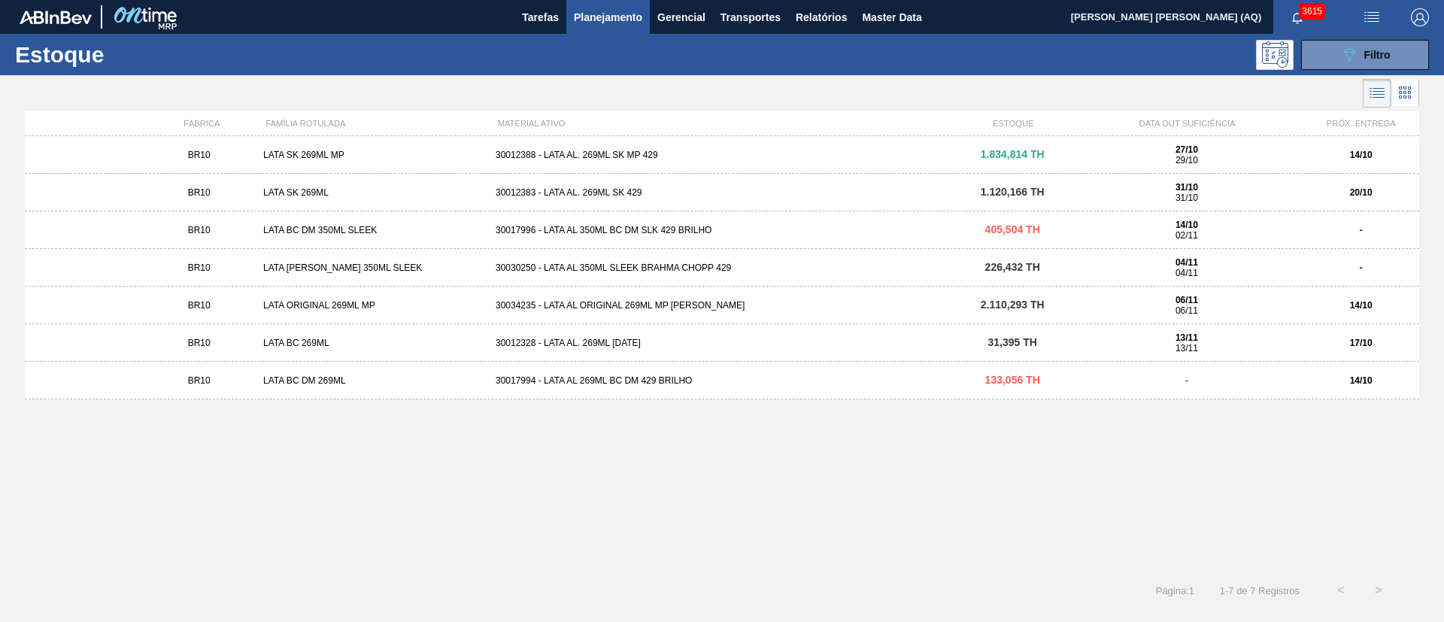
click at [646, 309] on div "30034235 - LATA AL ORIGINAL 269ML MP [PERSON_NAME]" at bounding box center [722, 305] width 465 height 11
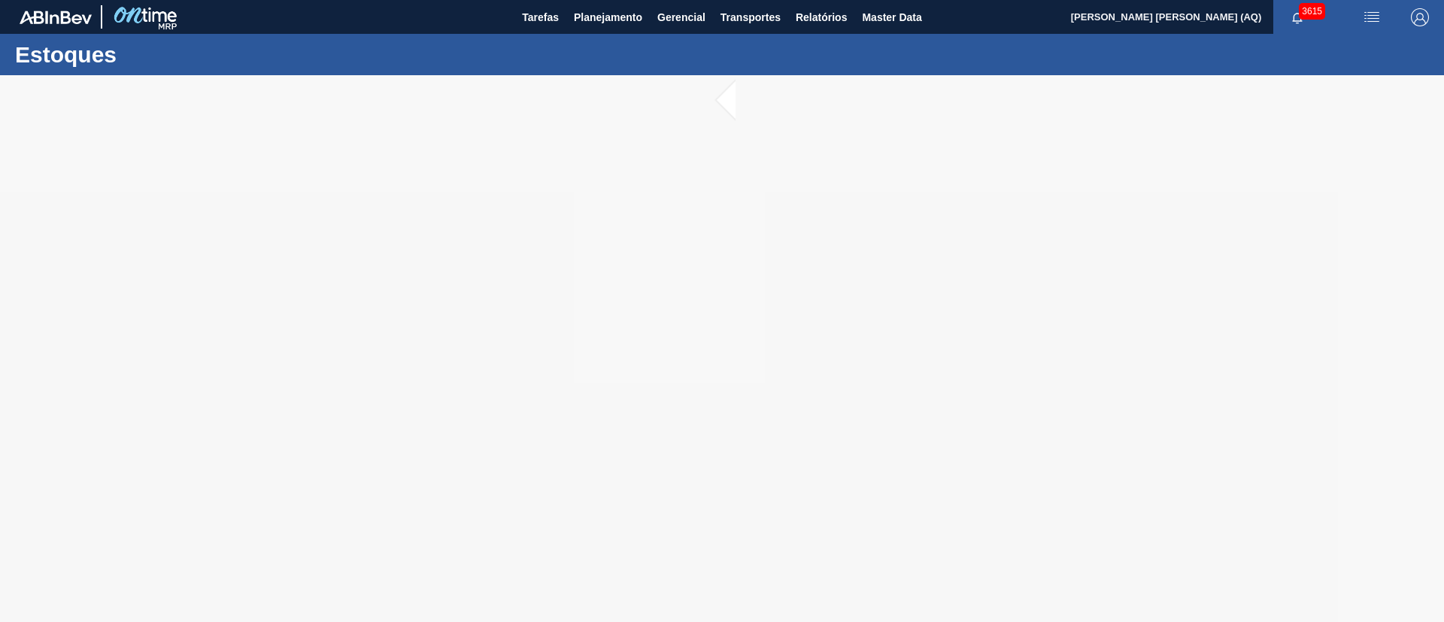
click at [912, 214] on div at bounding box center [722, 348] width 1444 height 547
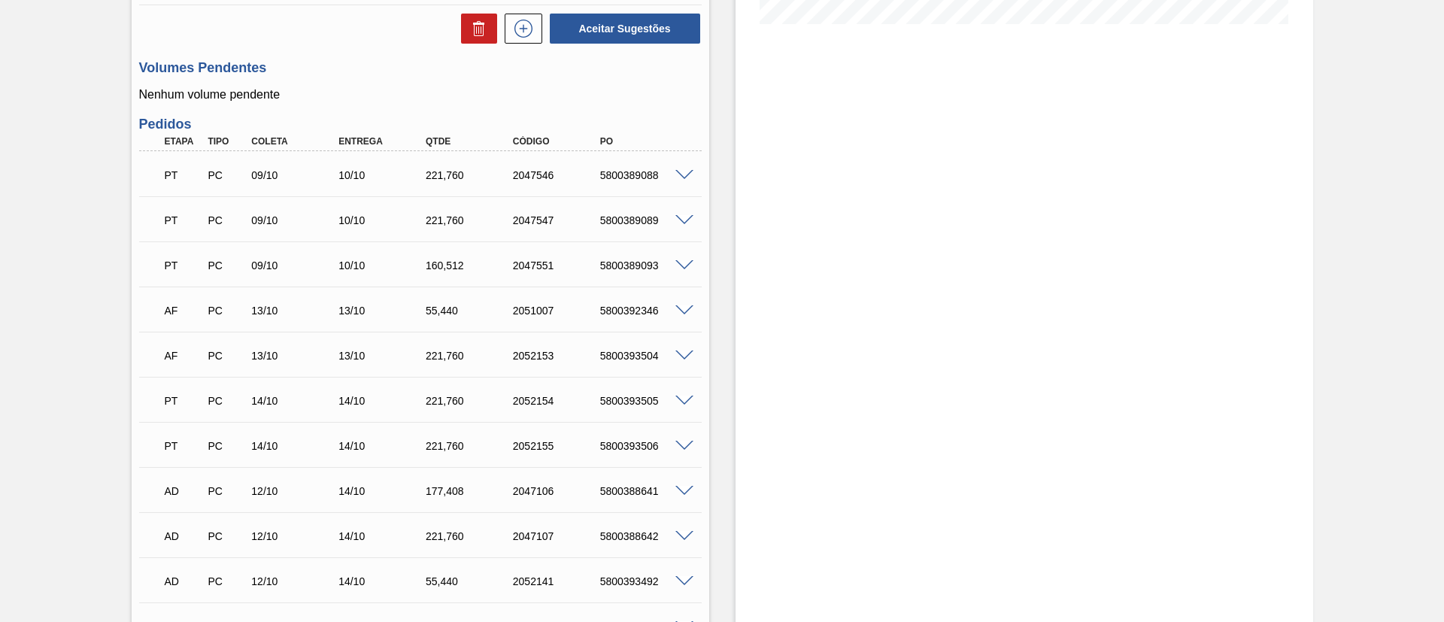
scroll to position [451, 0]
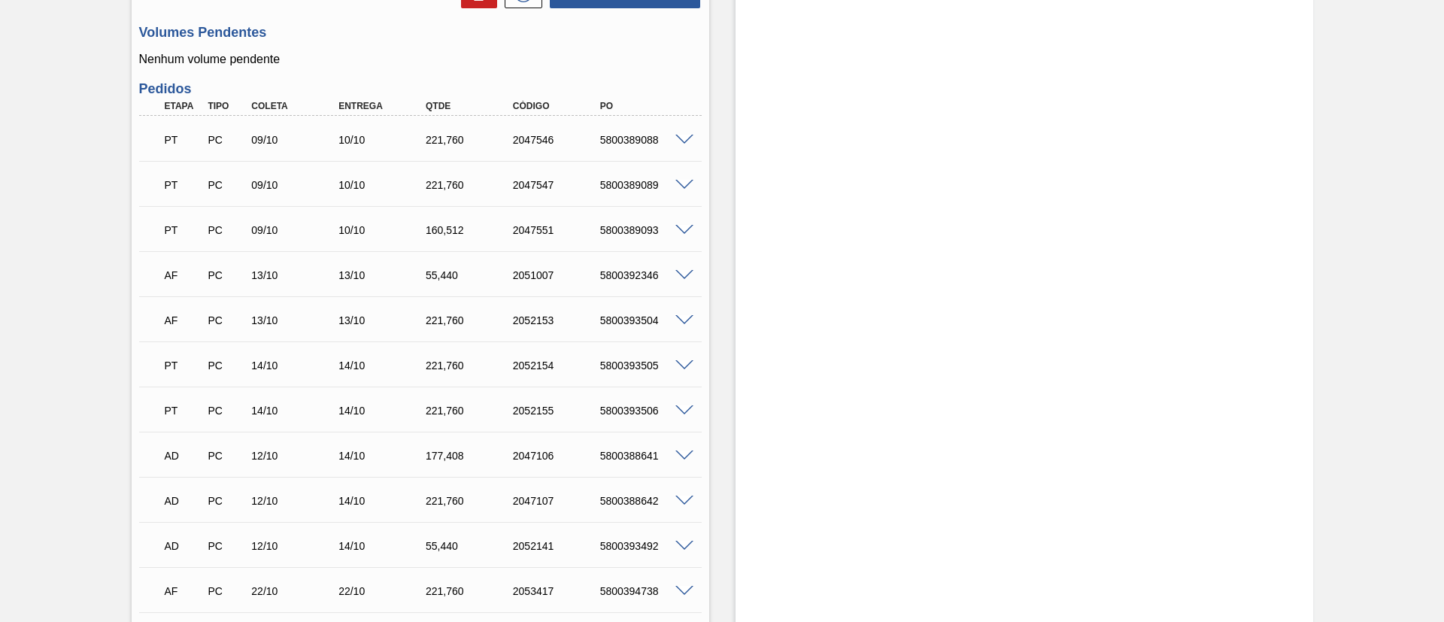
click at [686, 405] on span at bounding box center [685, 410] width 18 height 11
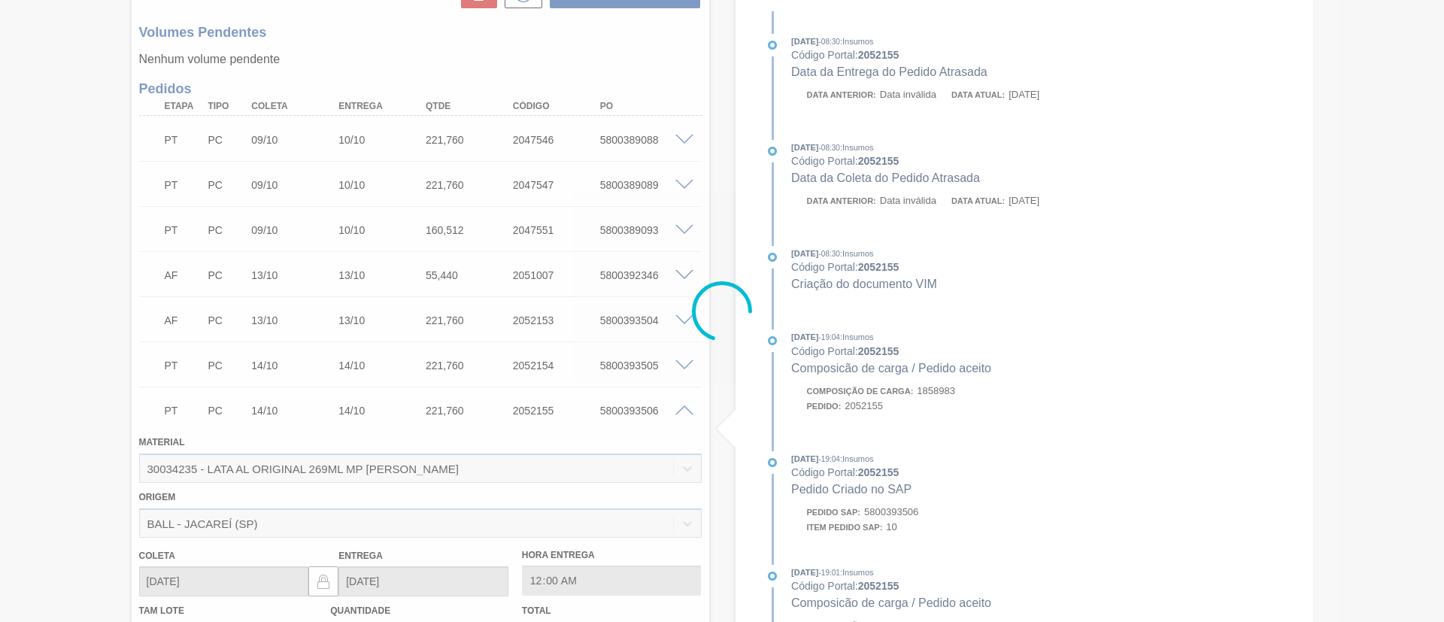
click at [684, 407] on div at bounding box center [722, 311] width 1444 height 622
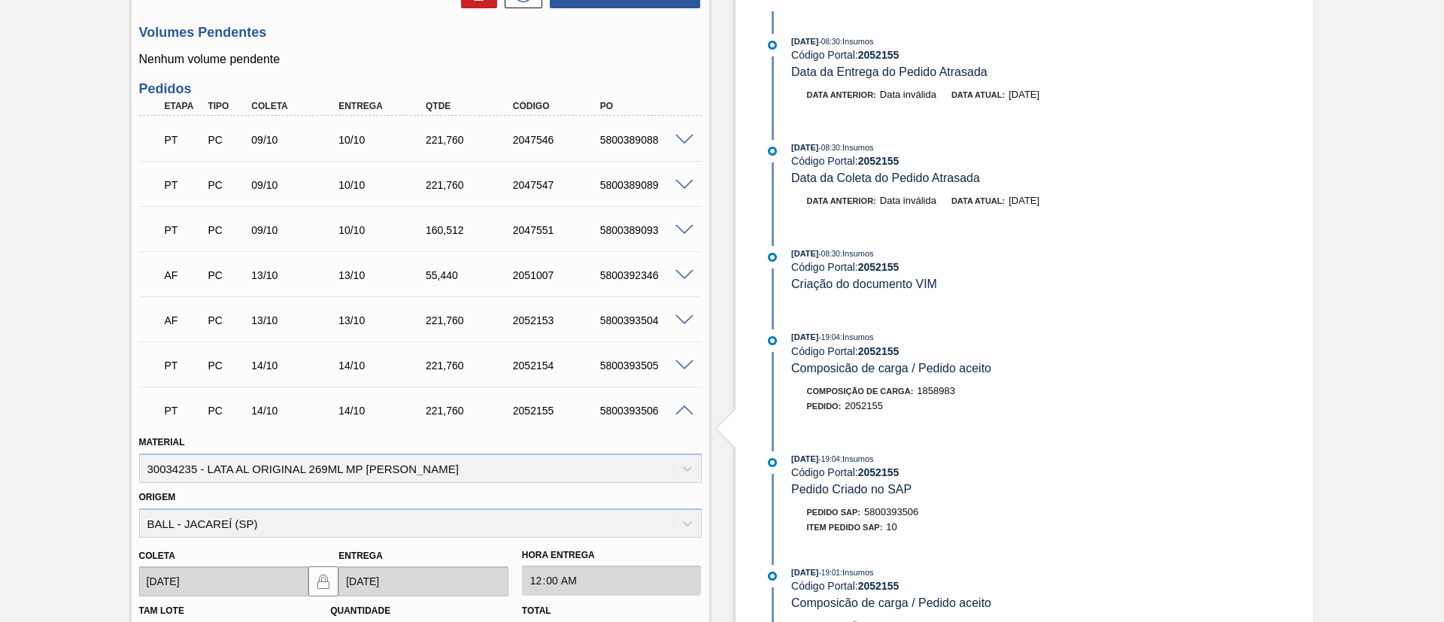
click at [682, 413] on span at bounding box center [685, 410] width 18 height 11
